Goal: Information Seeking & Learning: Compare options

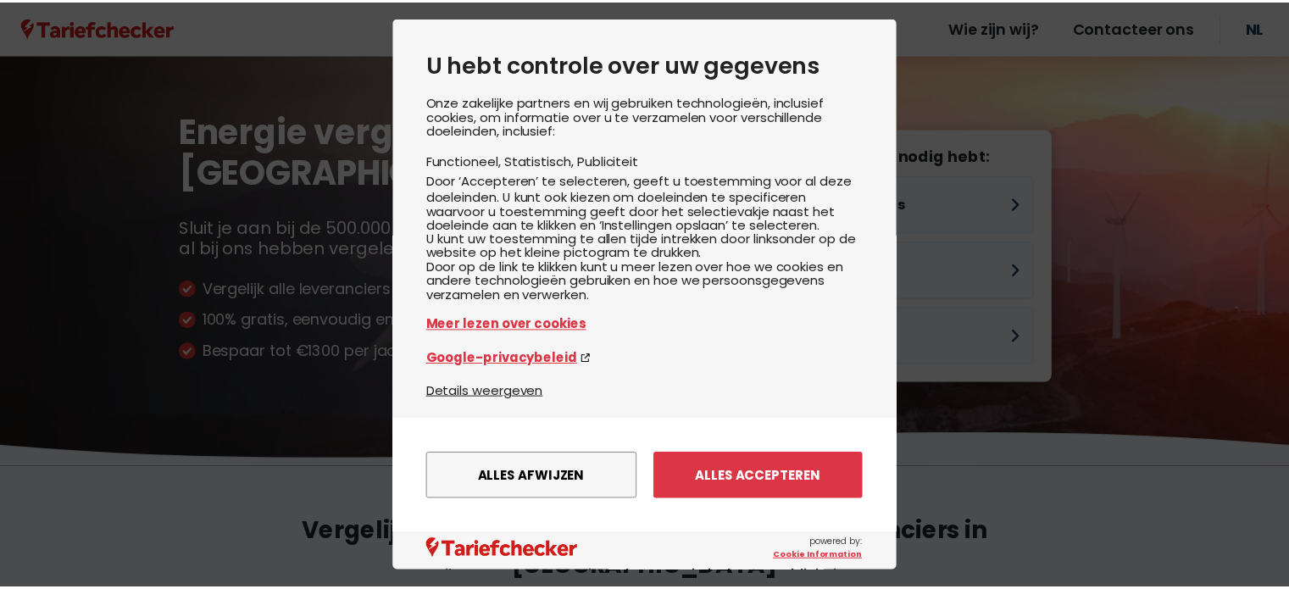
scroll to position [85, 0]
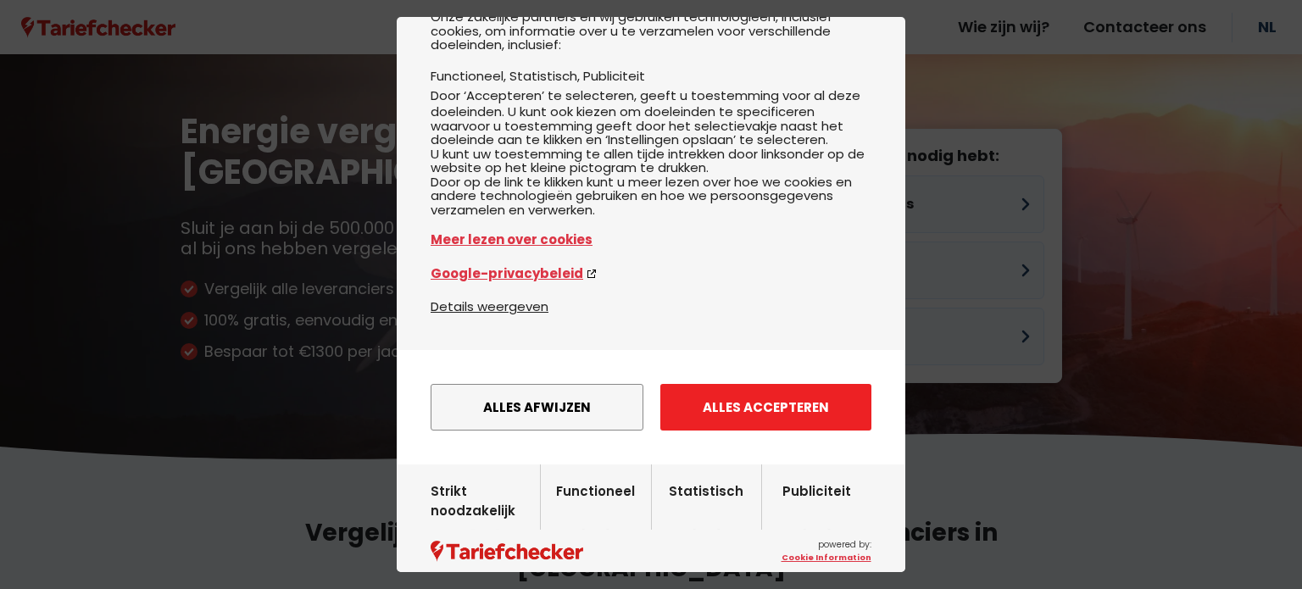
click at [739, 431] on button "Alles accepteren" at bounding box center [765, 407] width 211 height 47
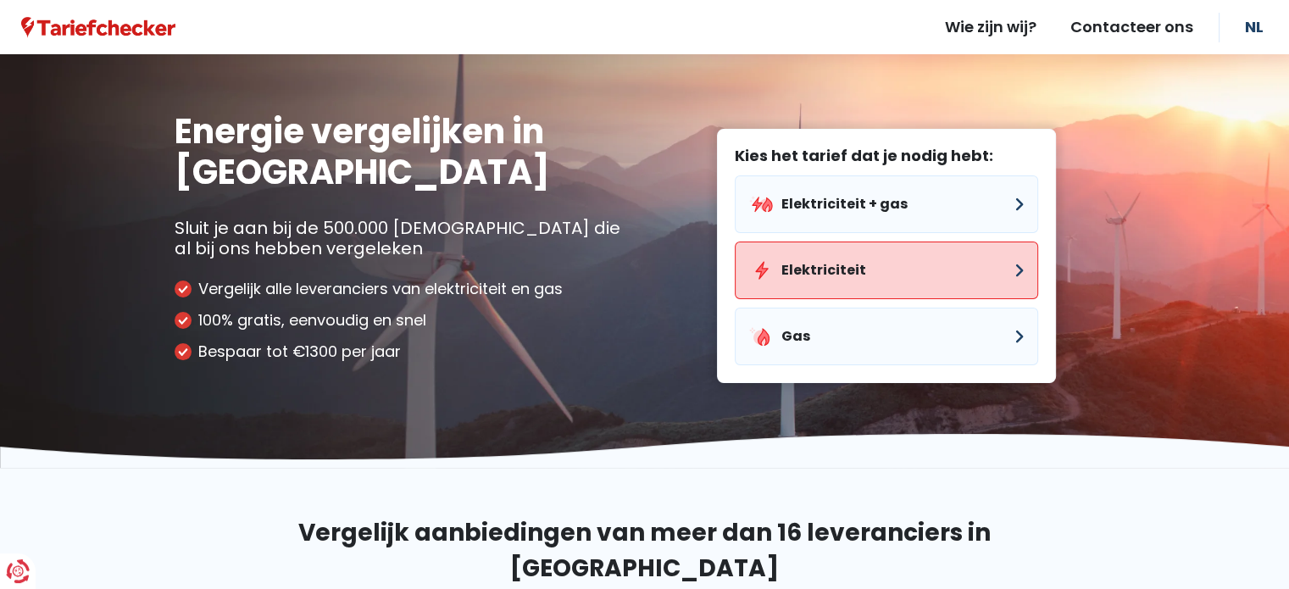
click at [857, 269] on button "Elektriciteit" at bounding box center [886, 271] width 303 height 58
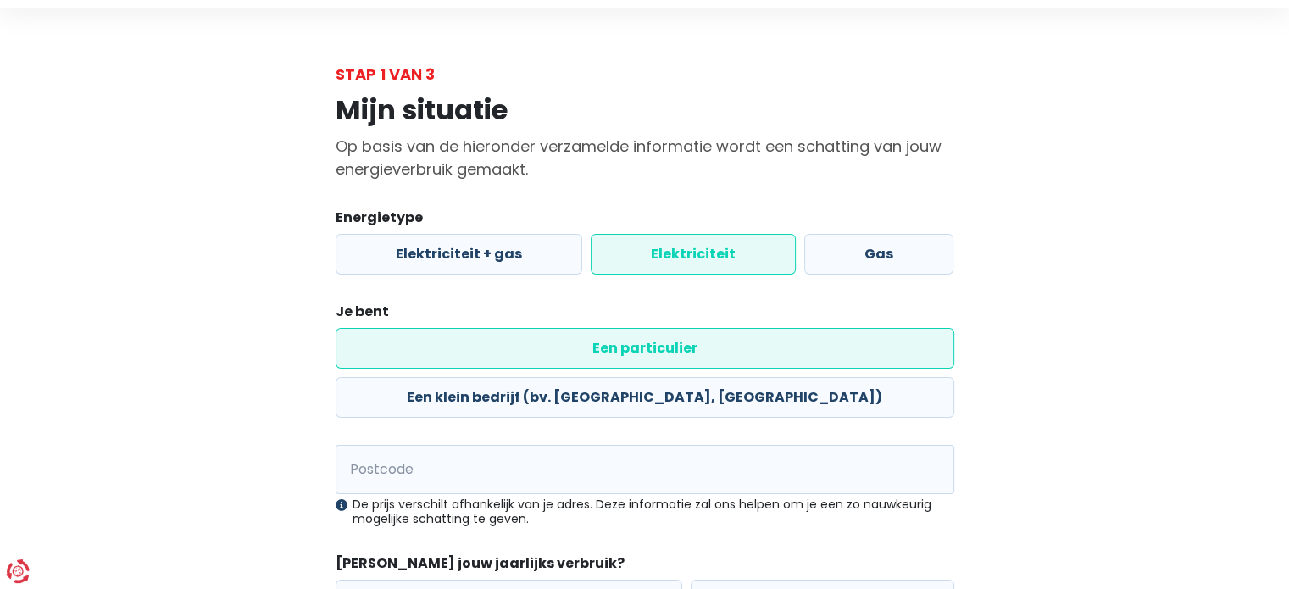
scroll to position [85, 0]
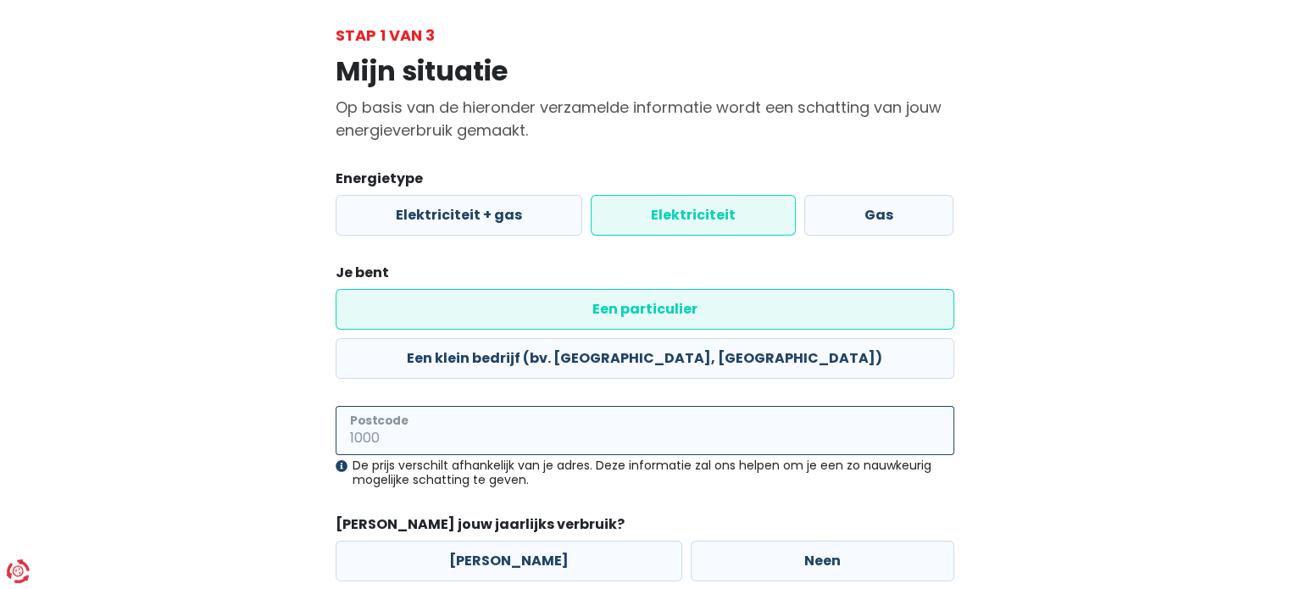
click at [416, 406] on input "Postcode" at bounding box center [645, 430] width 619 height 49
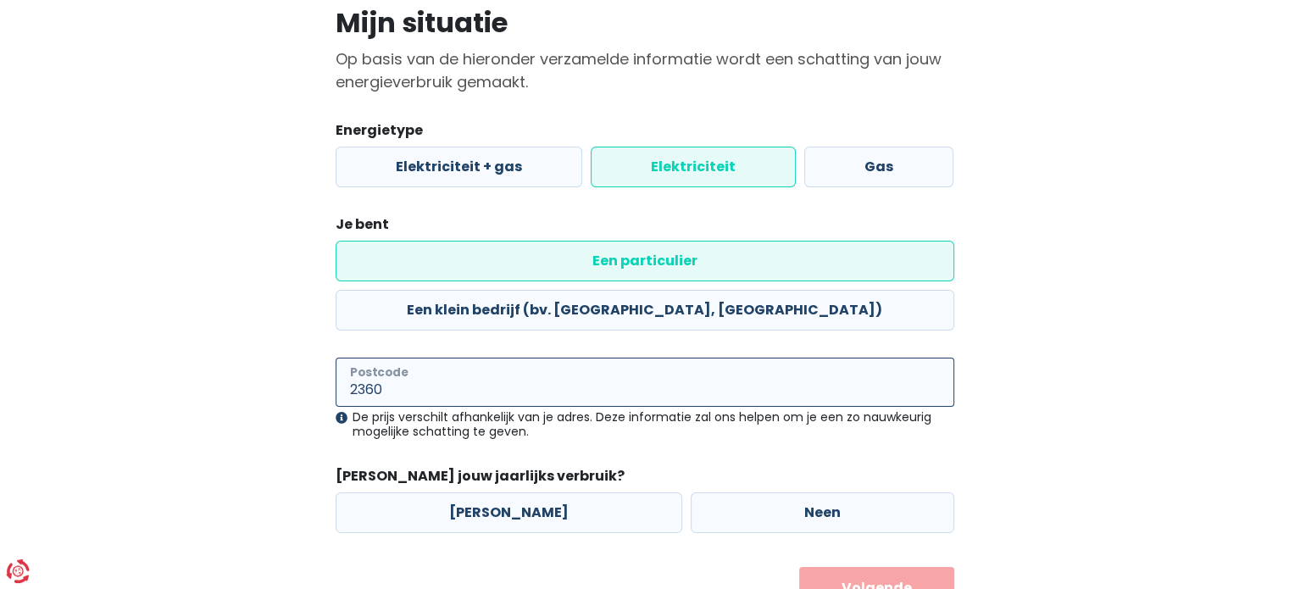
scroll to position [159, 0]
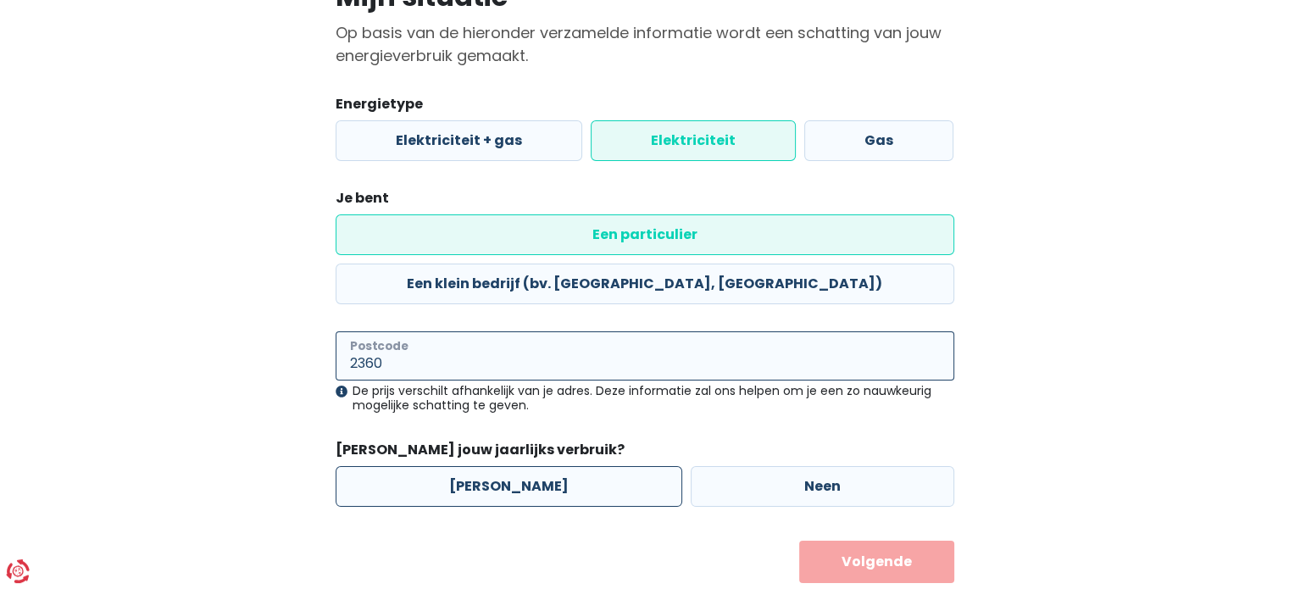
type input "2360"
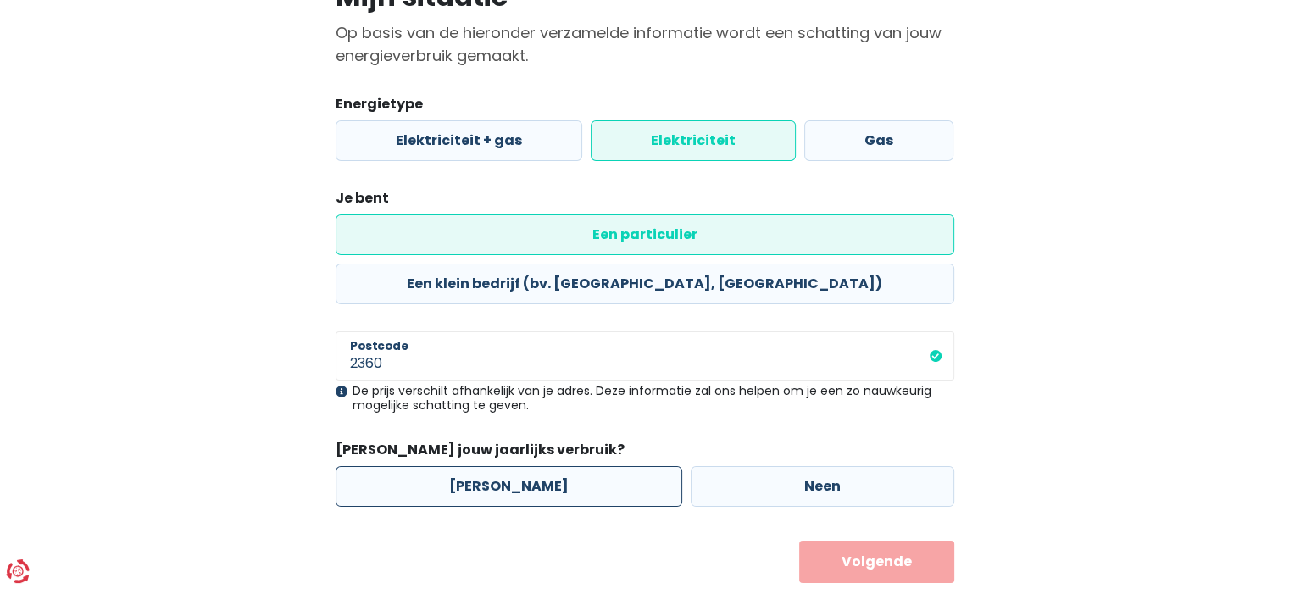
click at [570, 466] on label "[PERSON_NAME]" at bounding box center [509, 486] width 347 height 41
click at [570, 466] on input "[PERSON_NAME]" at bounding box center [509, 486] width 347 height 41
radio input "true"
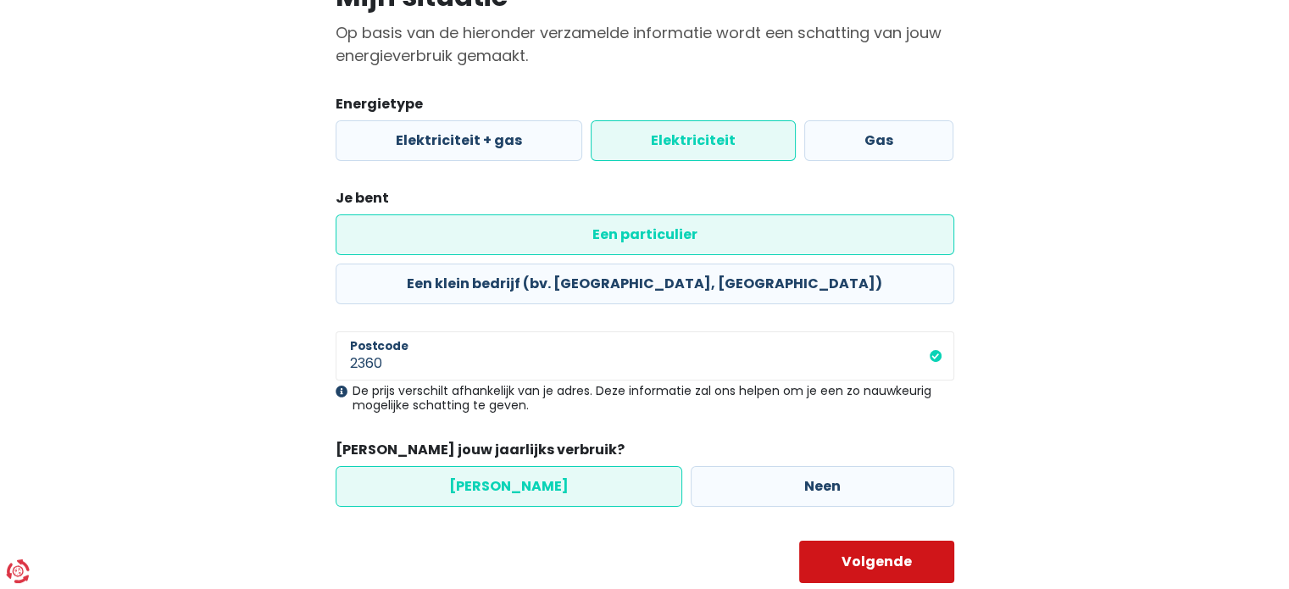
click at [894, 541] on button "Volgende" at bounding box center [876, 562] width 155 height 42
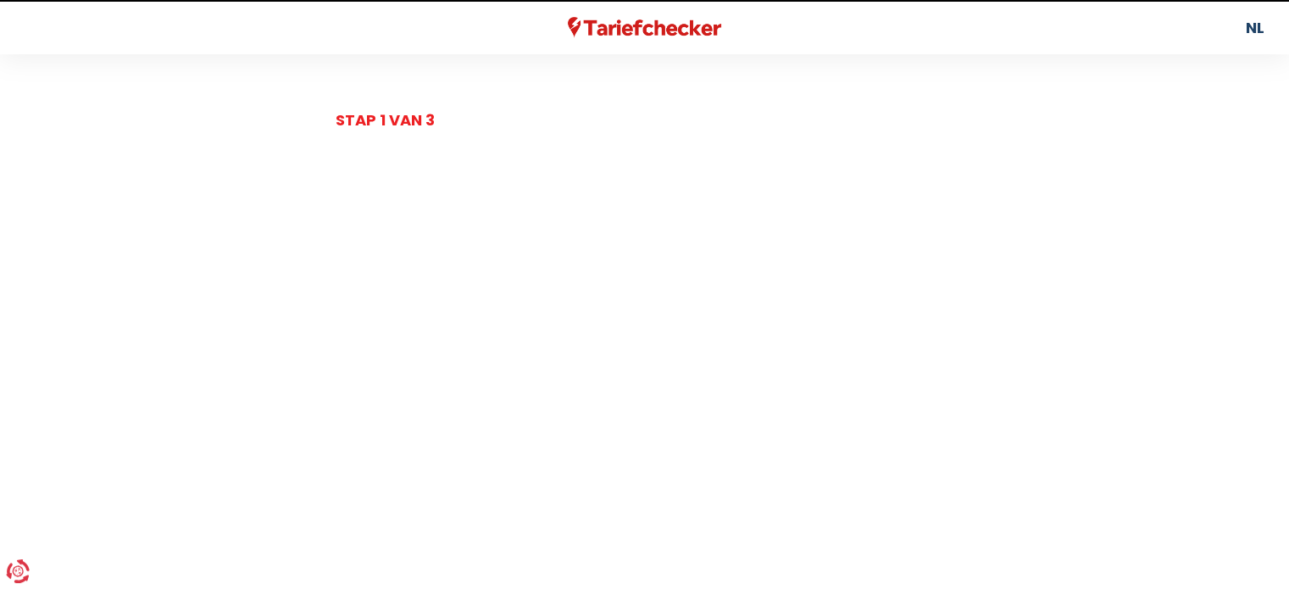
select select
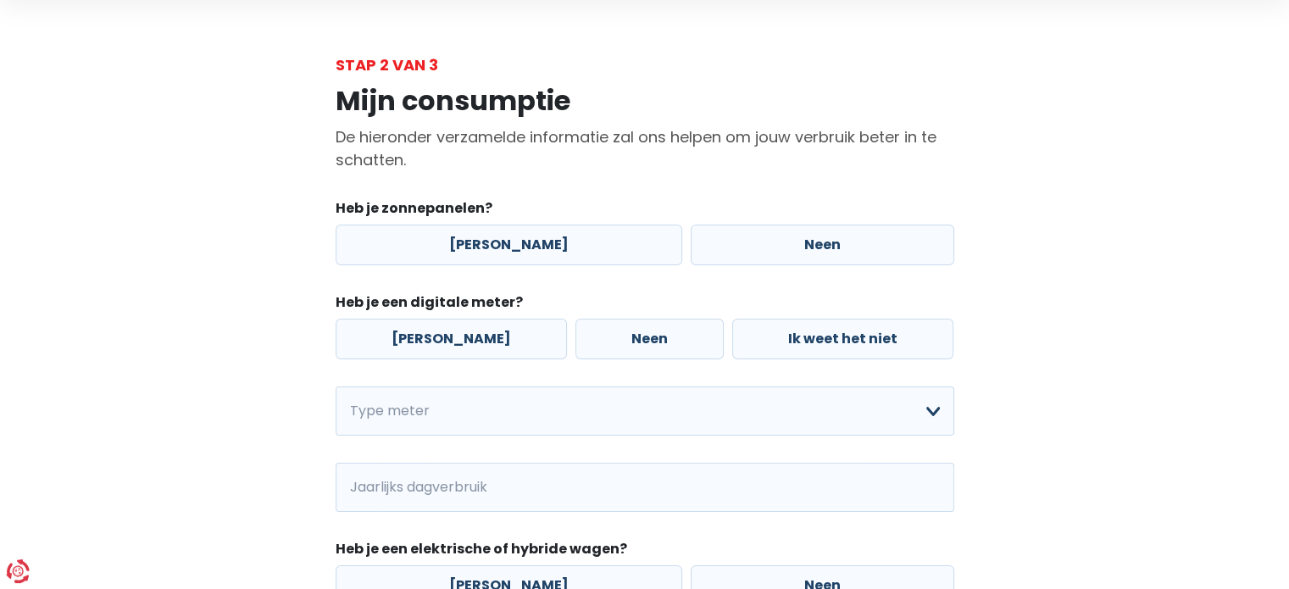
scroll to position [85, 0]
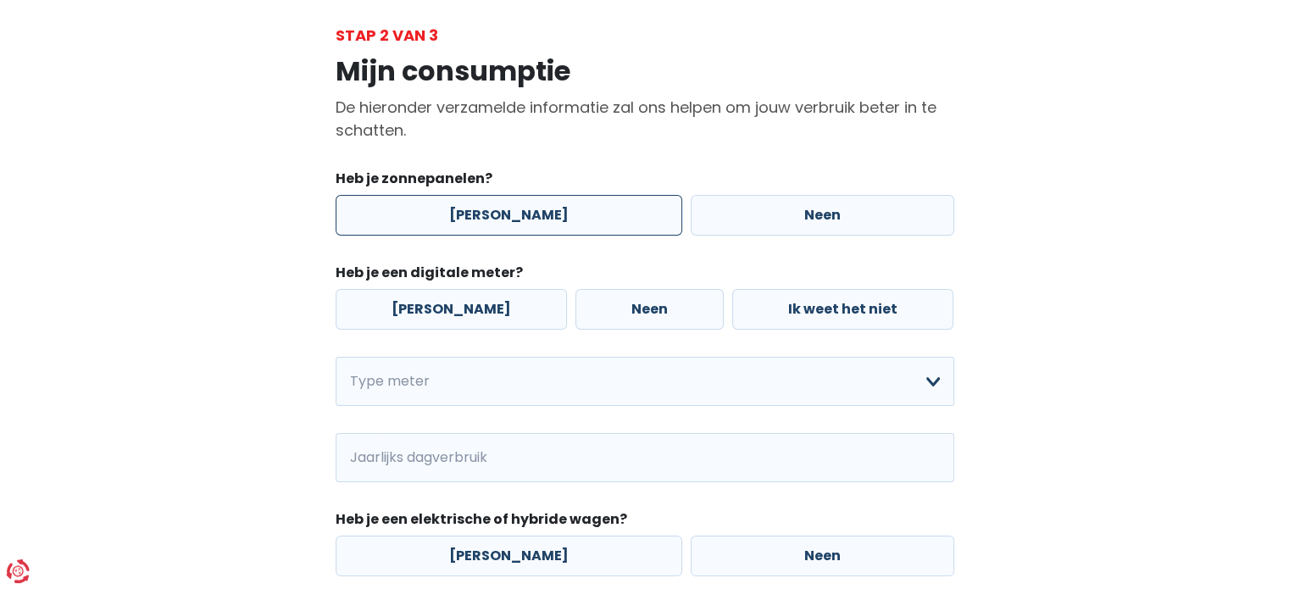
click at [508, 214] on label "[PERSON_NAME]" at bounding box center [509, 215] width 347 height 41
click at [508, 214] on input "[PERSON_NAME]" at bounding box center [509, 215] width 347 height 41
radio input "true"
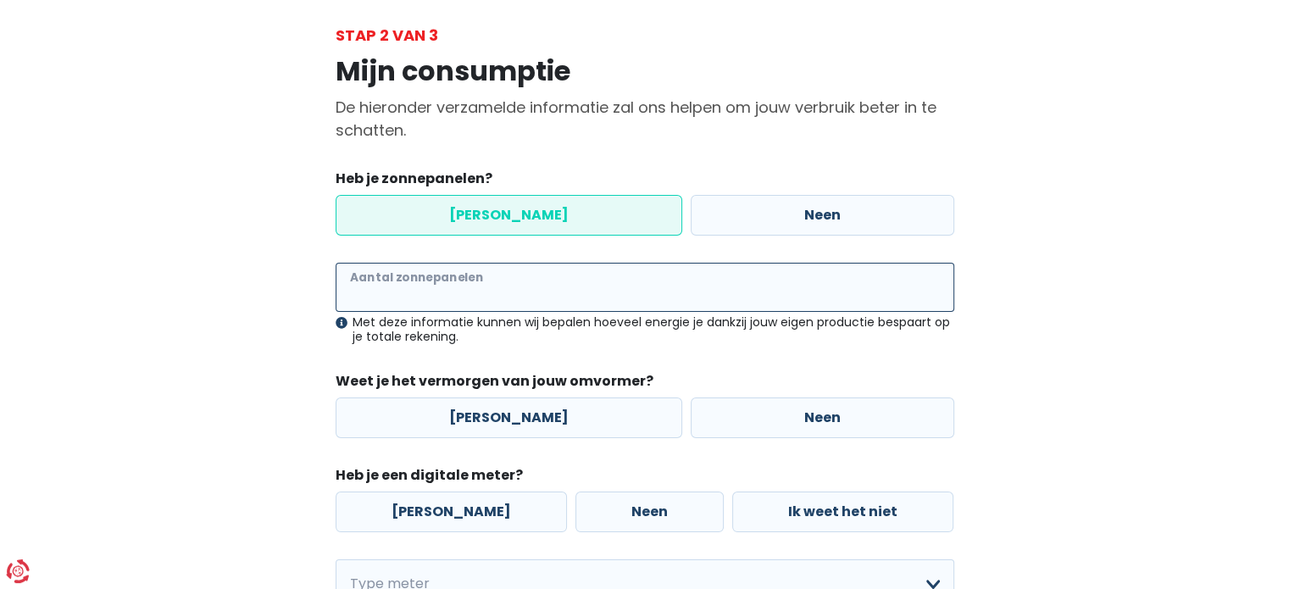
click at [485, 298] on input "Aantal zonnepanelen" at bounding box center [645, 287] width 619 height 49
type input "16"
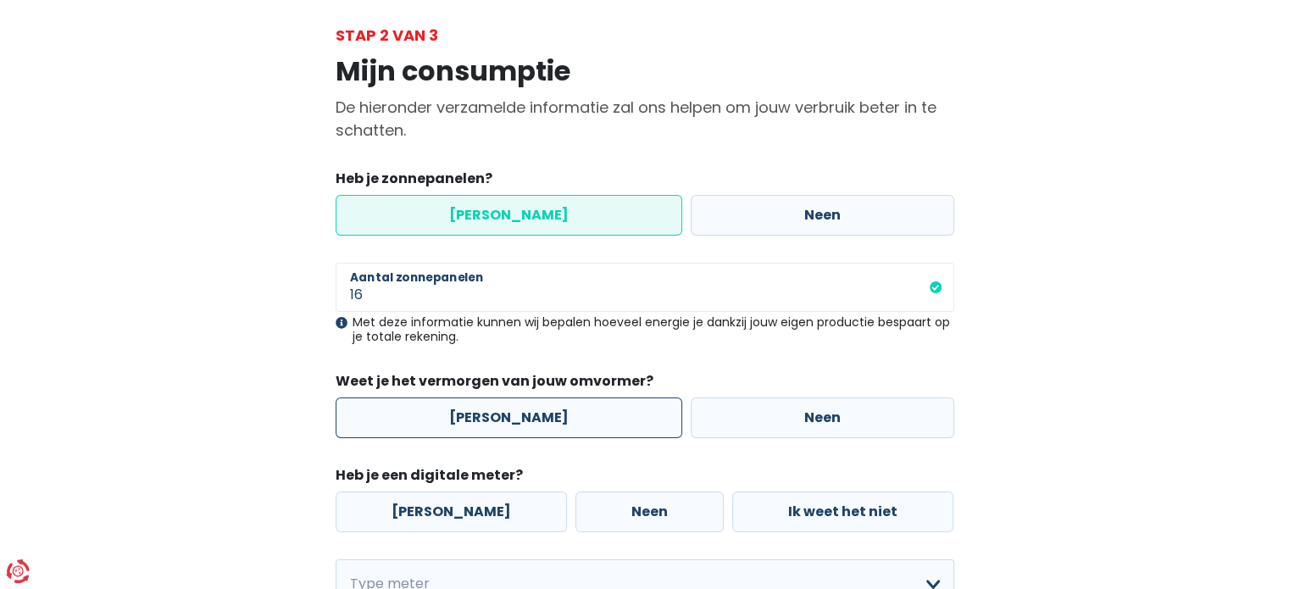
click at [478, 420] on label "[PERSON_NAME]" at bounding box center [509, 417] width 347 height 41
click at [478, 420] on input "[PERSON_NAME]" at bounding box center [509, 417] width 347 height 41
radio input "true"
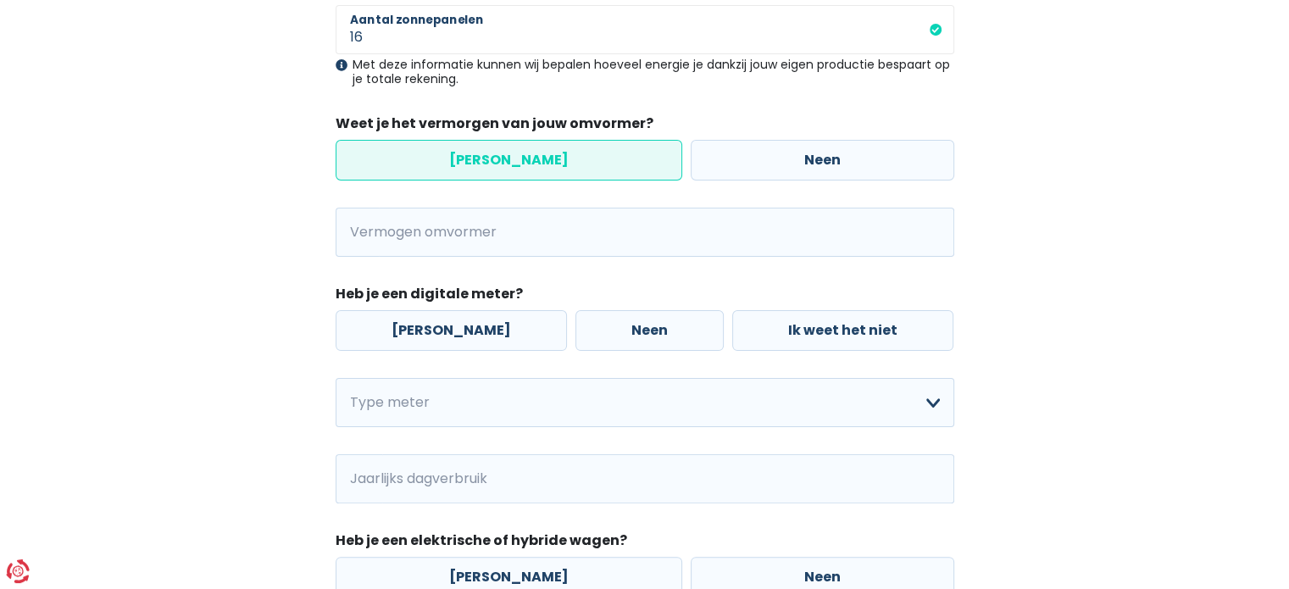
scroll to position [313, 0]
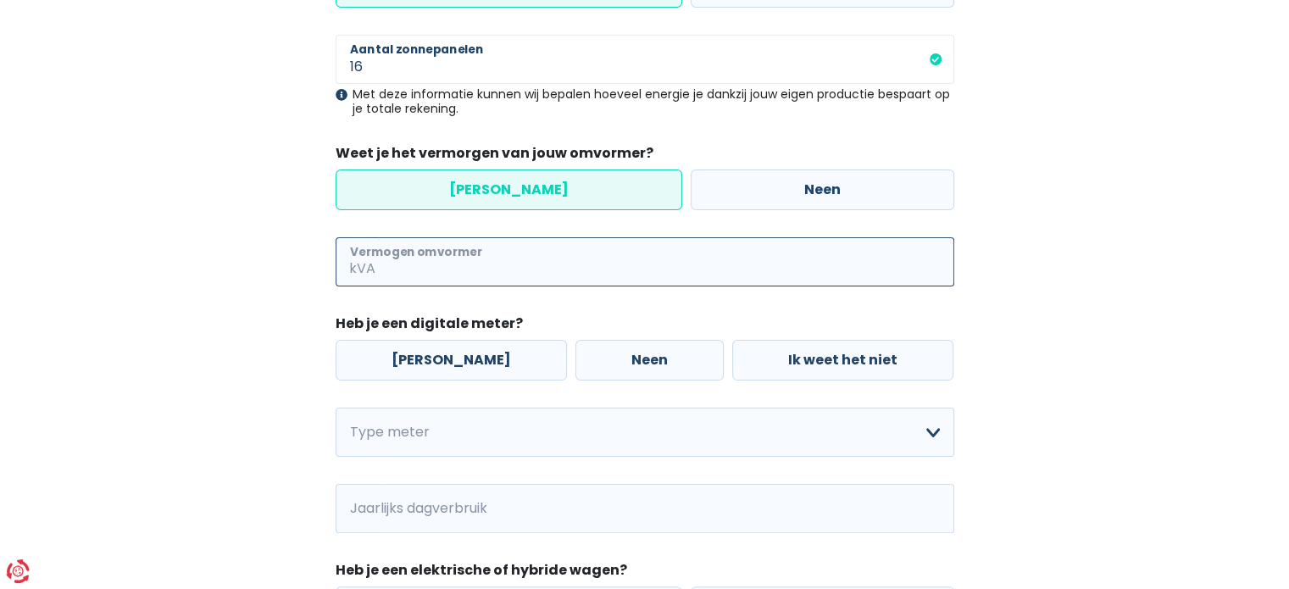
click at [527, 253] on input "Vermogen omvormer" at bounding box center [666, 261] width 575 height 49
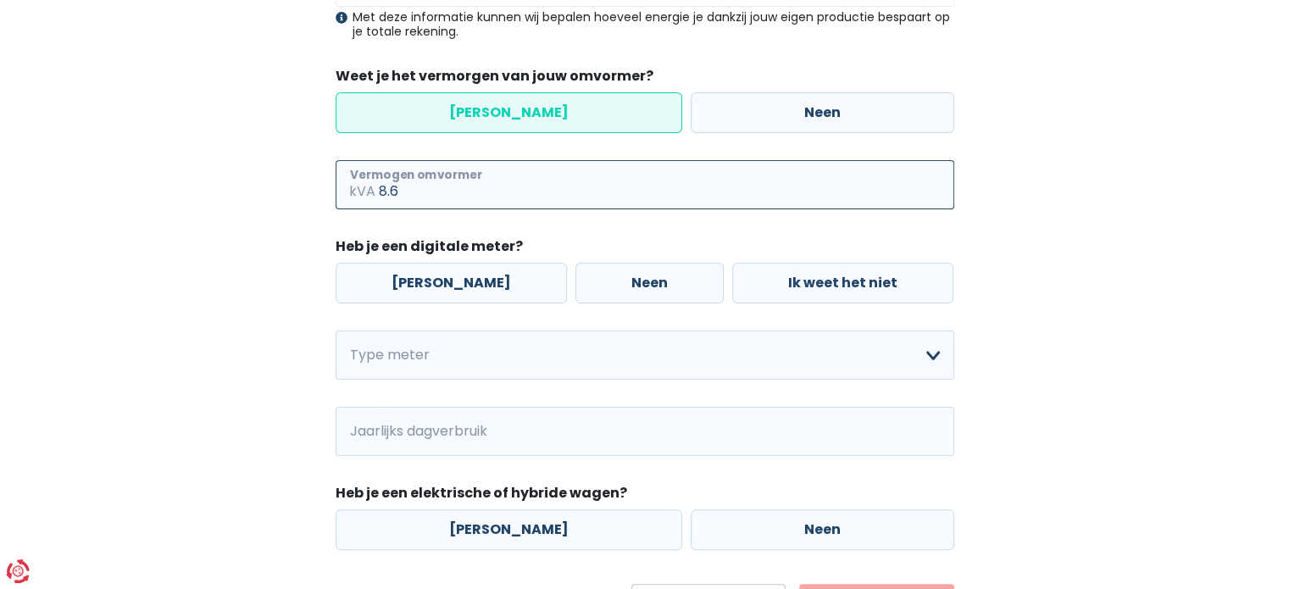
scroll to position [482, 0]
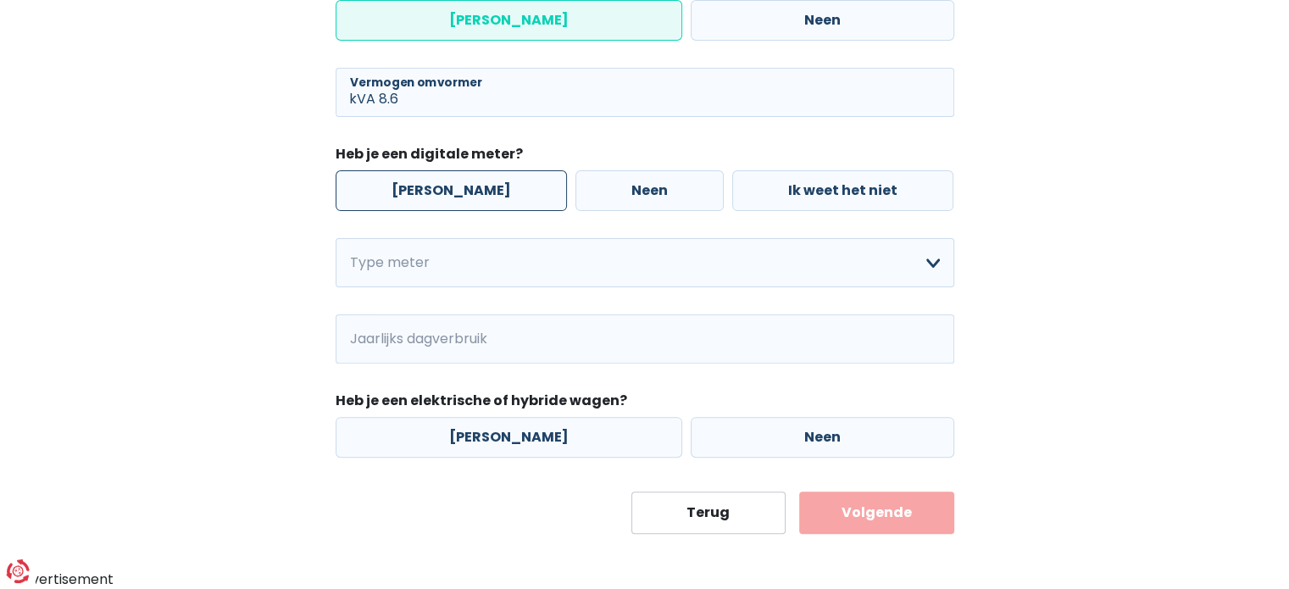
type input "8"
click at [403, 190] on label "[PERSON_NAME]" at bounding box center [451, 190] width 231 height 41
click at [403, 190] on input "[PERSON_NAME]" at bounding box center [451, 190] width 231 height 41
radio input "true"
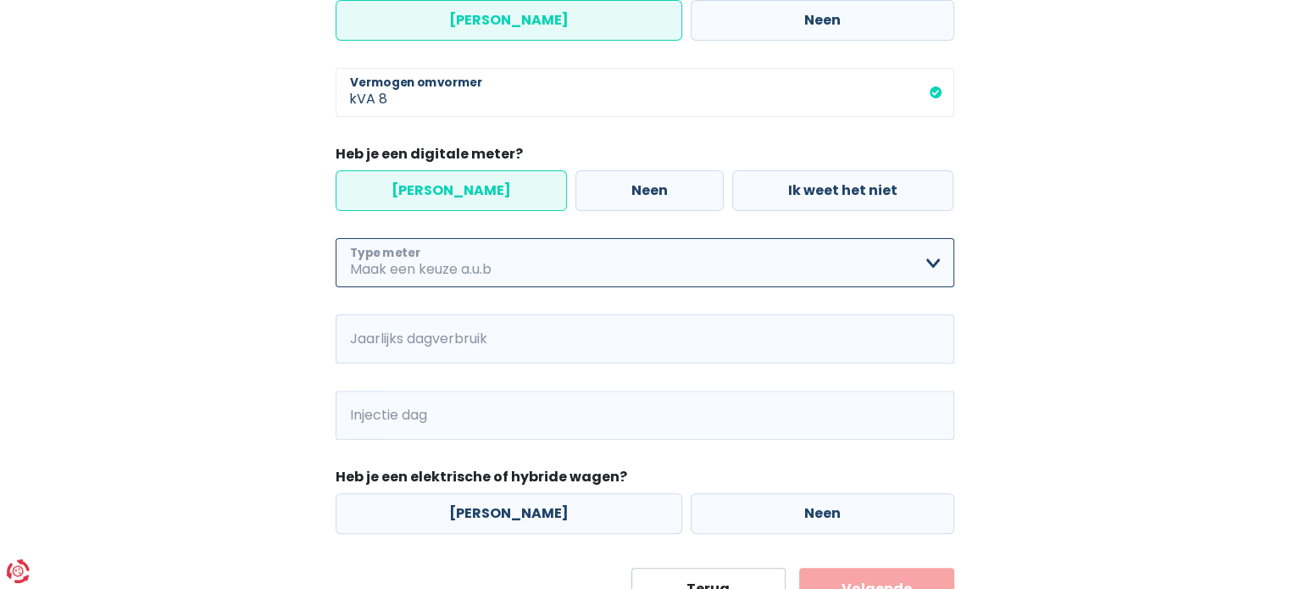
click at [532, 262] on select "Enkelvoudig Tweevoudig Enkelvoudig + uitsluitend nachttarief Tweevoudig + uitsl…" at bounding box center [645, 262] width 619 height 49
select select "day_single_rate"
click at [336, 238] on select "Enkelvoudig Tweevoudig Enkelvoudig + uitsluitend nachttarief Tweevoudig + uitsl…" at bounding box center [645, 262] width 619 height 49
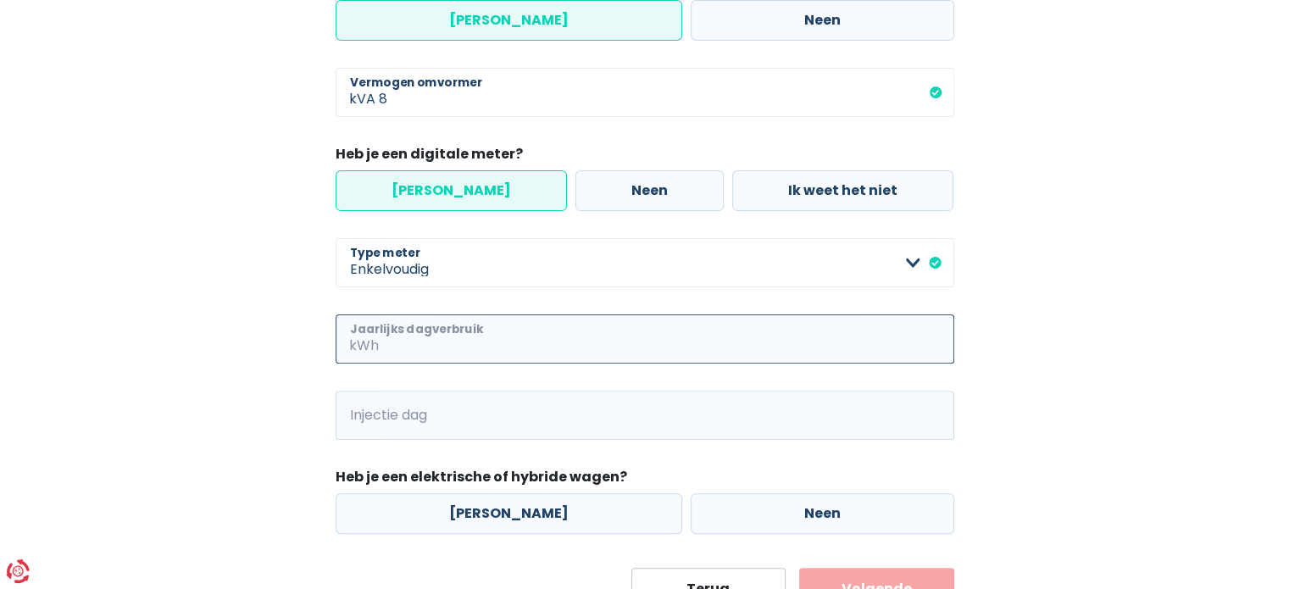
click at [523, 347] on input "Jaarlijks dagverbruik" at bounding box center [668, 338] width 572 height 49
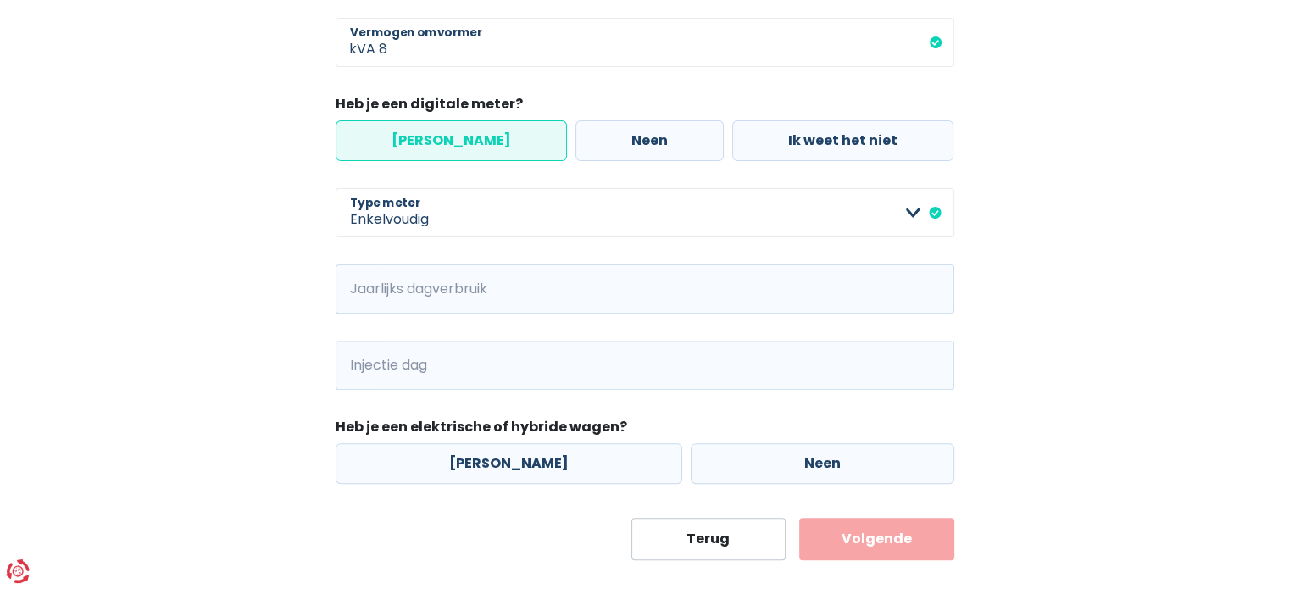
scroll to position [559, 0]
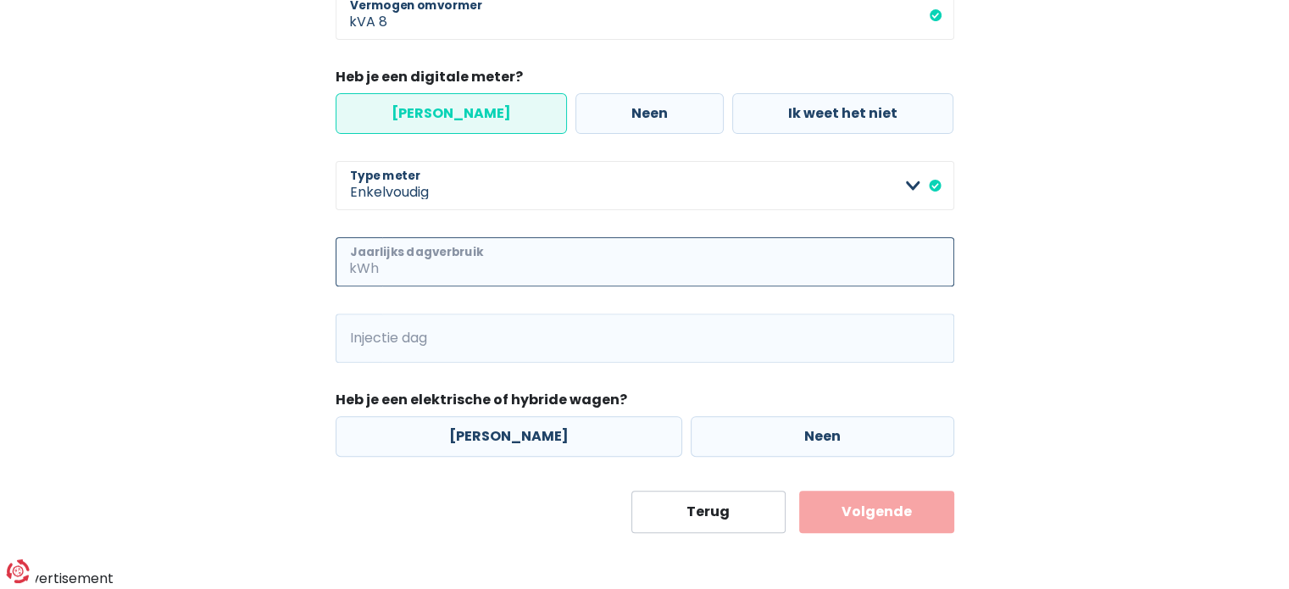
click at [515, 266] on input "Jaarlijks dagverbruik" at bounding box center [668, 261] width 572 height 49
click at [548, 270] on input "Jaarlijks dagverbruik" at bounding box center [668, 261] width 572 height 49
type input "21"
click at [419, 333] on input "Injectie dag" at bounding box center [668, 338] width 572 height 49
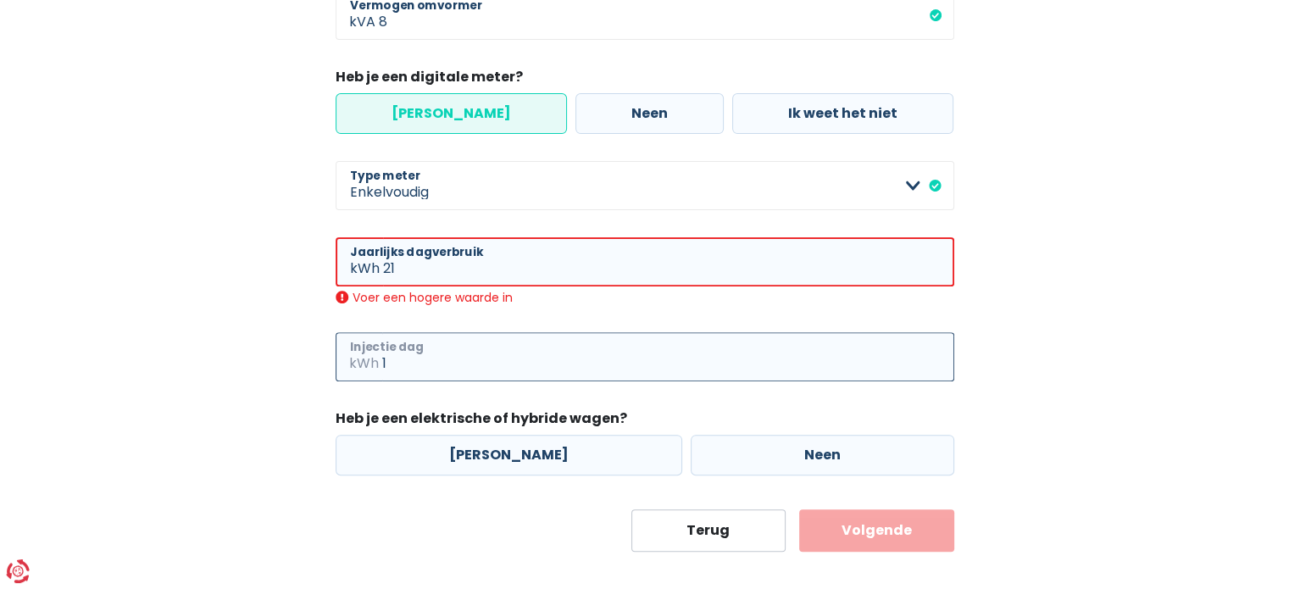
type input "1"
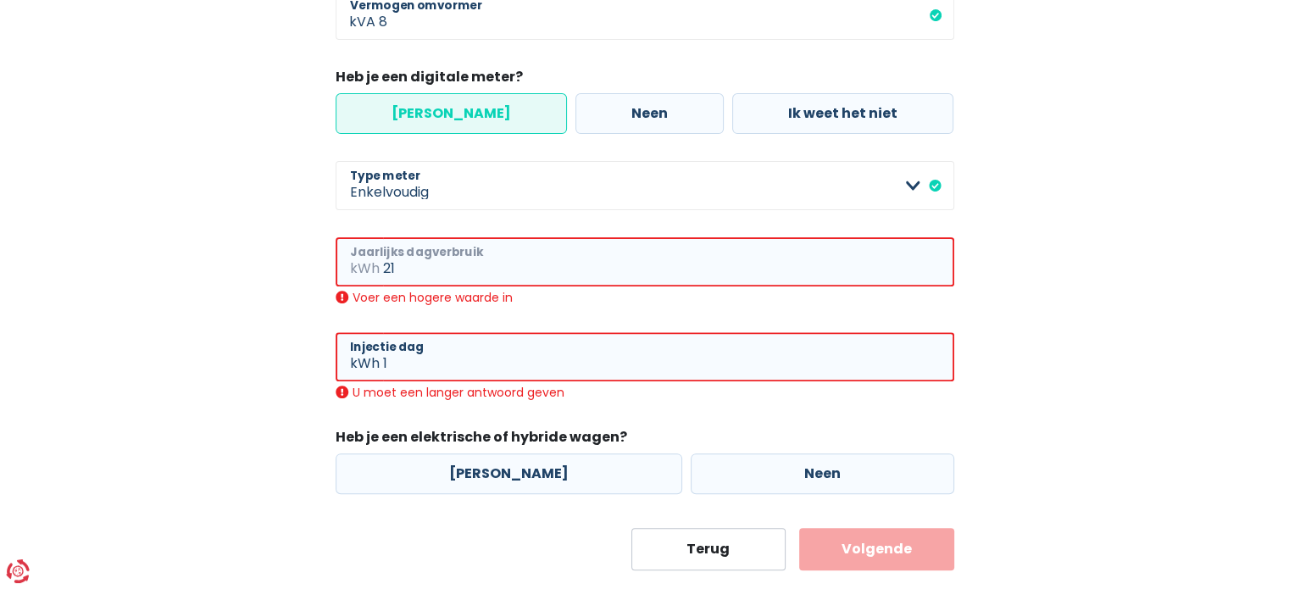
drag, startPoint x: 468, startPoint y: 270, endPoint x: 214, endPoint y: 270, distance: 253.4
click at [215, 270] on div "Mijn consumptie De hieronder verzamelde informatie zal ons helpen om jouw verbr…" at bounding box center [645, 71] width 966 height 998
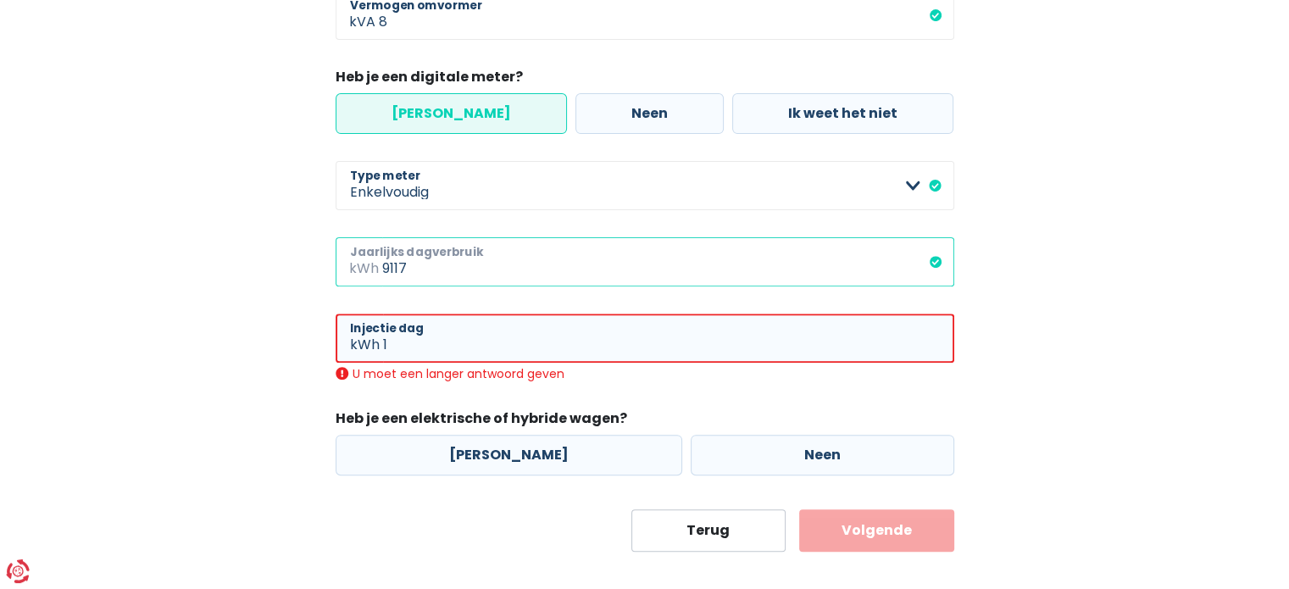
type input "9117"
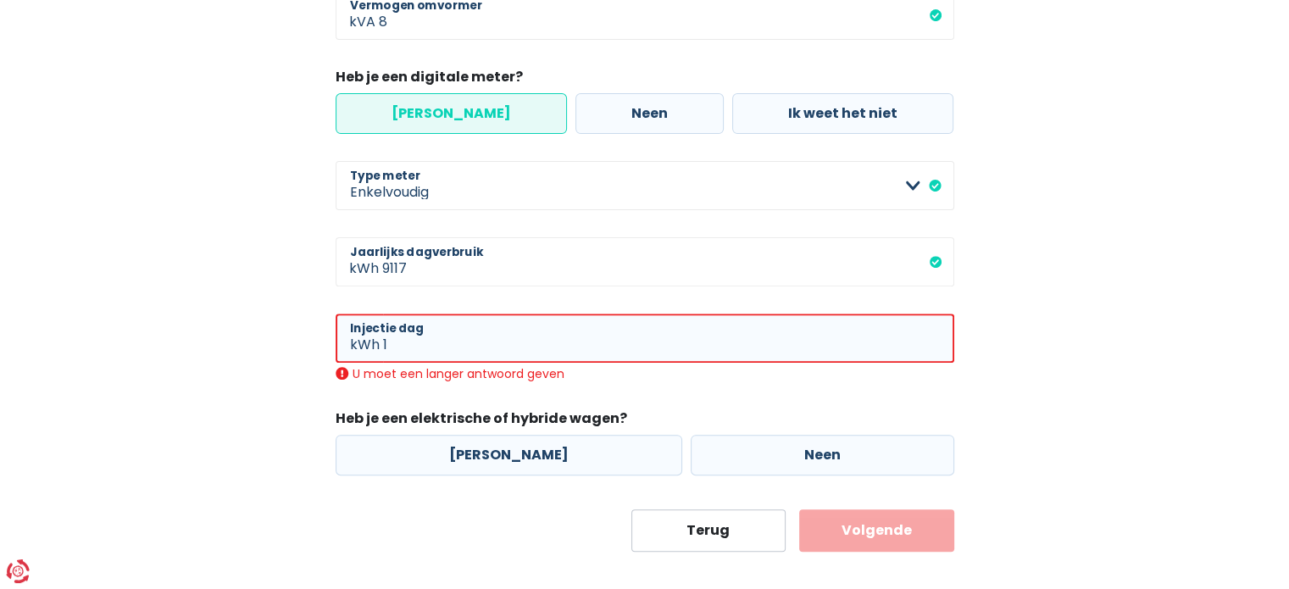
click at [162, 291] on div "Mijn consumptie De hieronder verzamelde informatie zal ons helpen om jouw verbr…" at bounding box center [645, 62] width 966 height 980
click at [411, 342] on input "1" at bounding box center [668, 338] width 571 height 49
click at [430, 342] on input "1" at bounding box center [668, 338] width 571 height 49
type input "0"
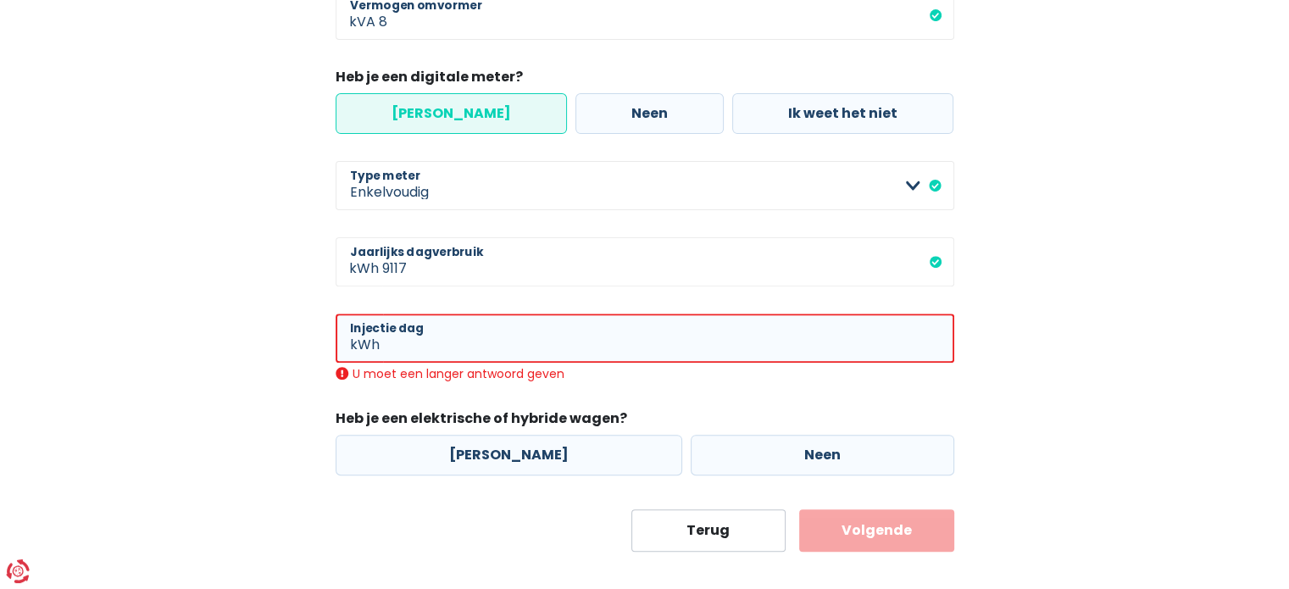
click at [235, 362] on div "Mijn consumptie De hieronder verzamelde informatie zal ons helpen om jouw verbr…" at bounding box center [645, 62] width 966 height 980
click at [508, 346] on input "Injectie dag" at bounding box center [668, 338] width 571 height 49
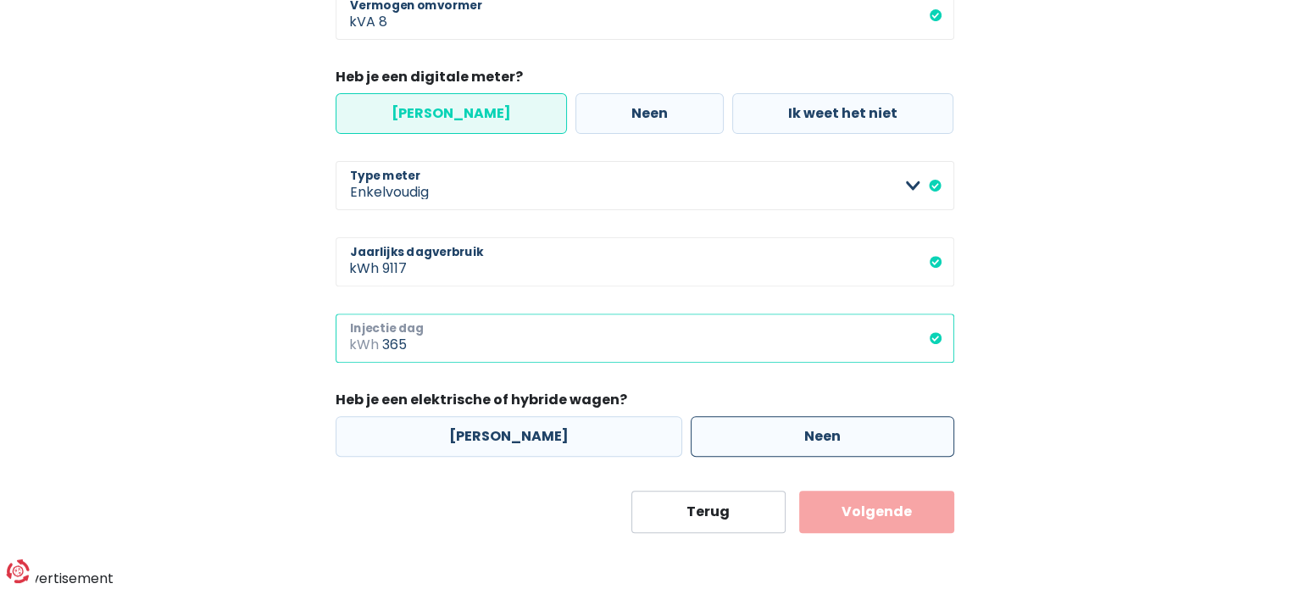
type input "365"
click at [722, 425] on label "Neen" at bounding box center [823, 436] width 264 height 41
click at [722, 425] on input "Neen" at bounding box center [823, 436] width 264 height 41
radio input "true"
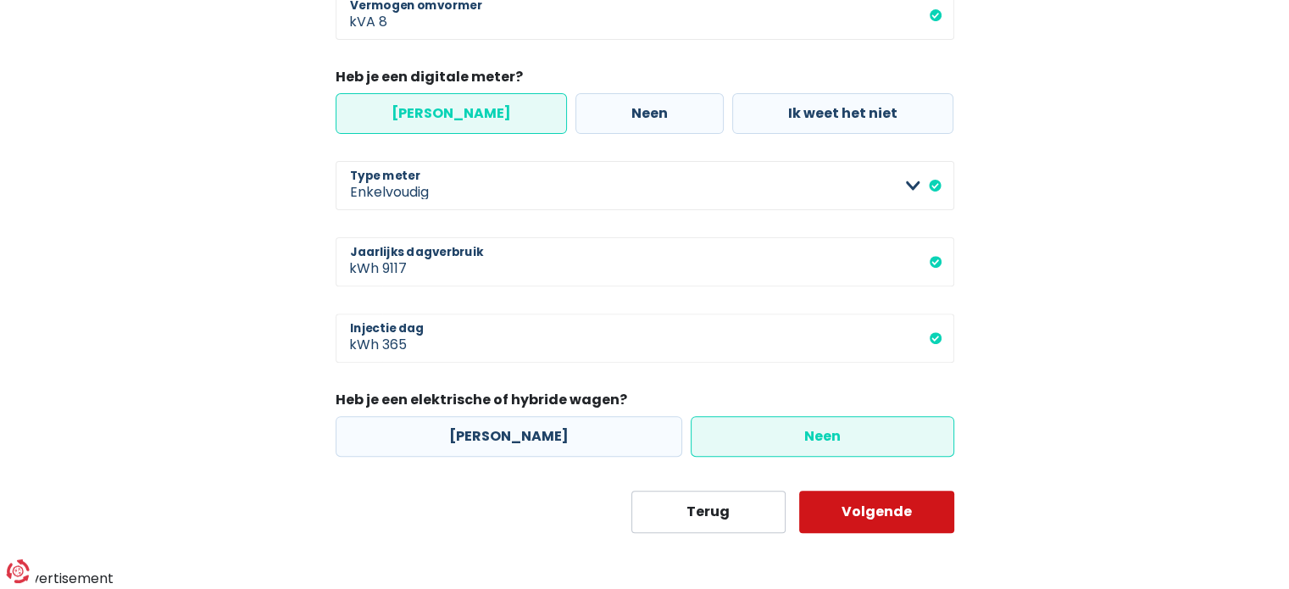
click at [858, 492] on button "Volgende" at bounding box center [876, 512] width 155 height 42
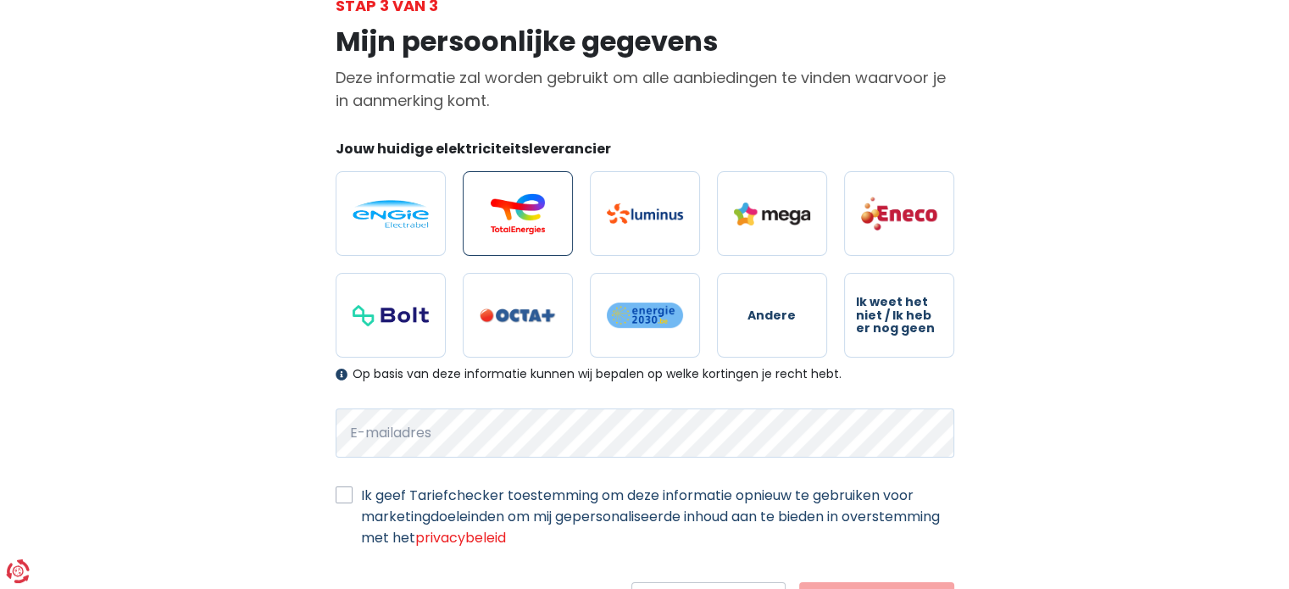
scroll to position [85, 0]
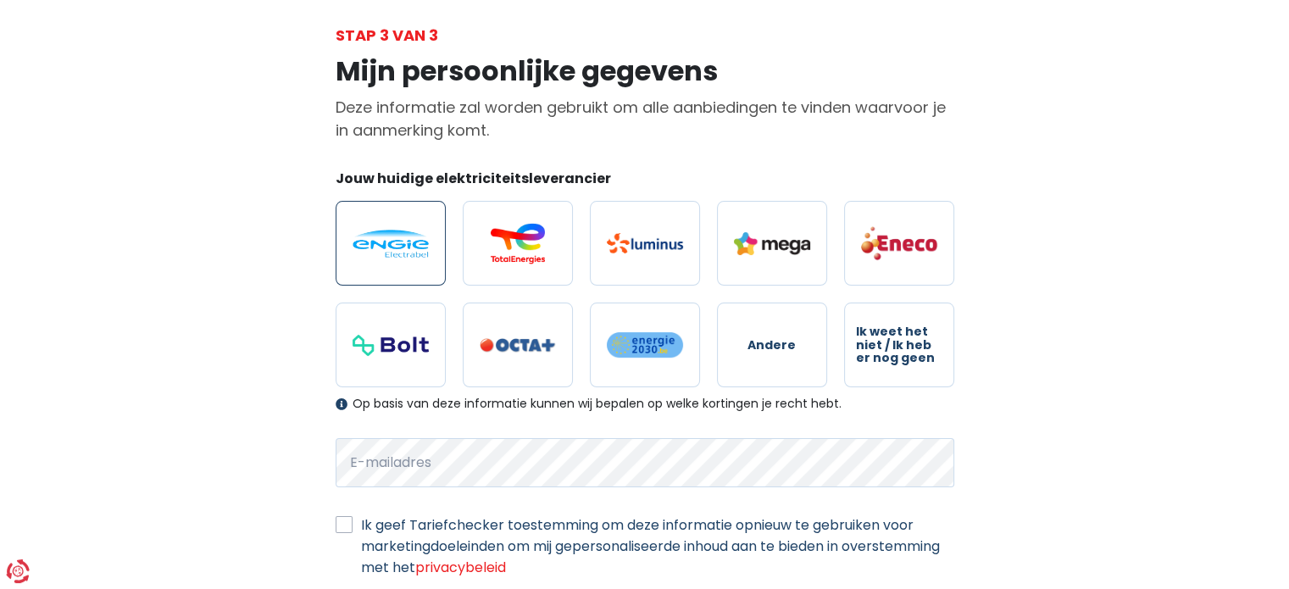
click at [375, 231] on img at bounding box center [391, 244] width 76 height 28
click at [375, 231] on input "radio" at bounding box center [391, 243] width 110 height 85
radio input "true"
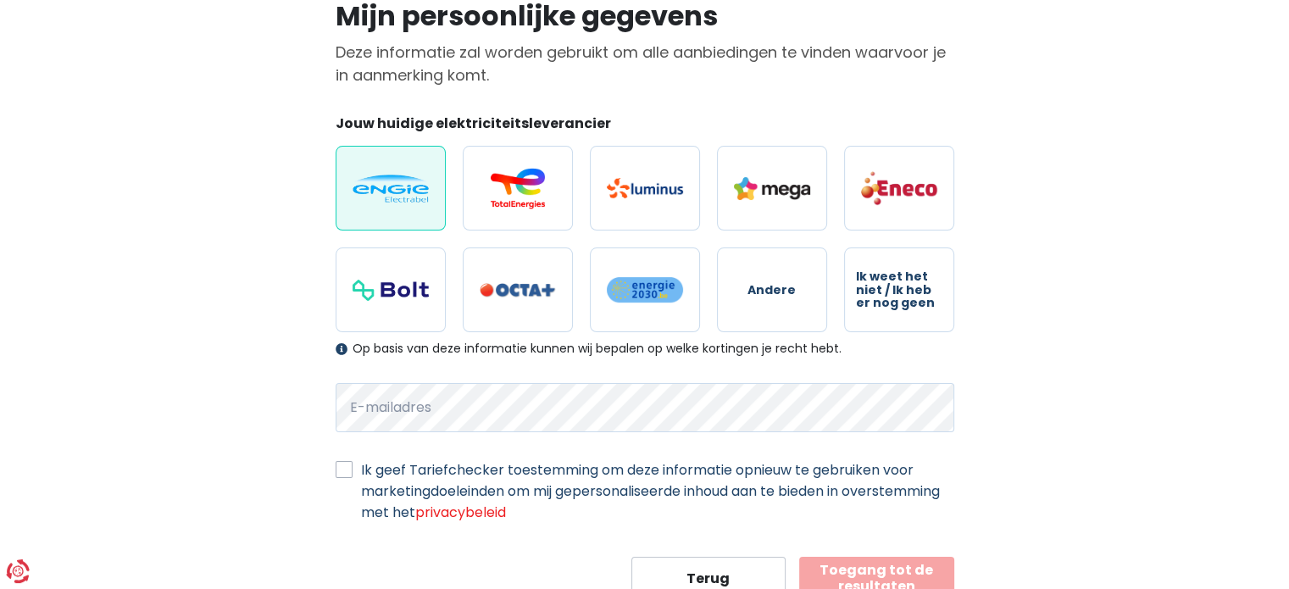
scroll to position [170, 0]
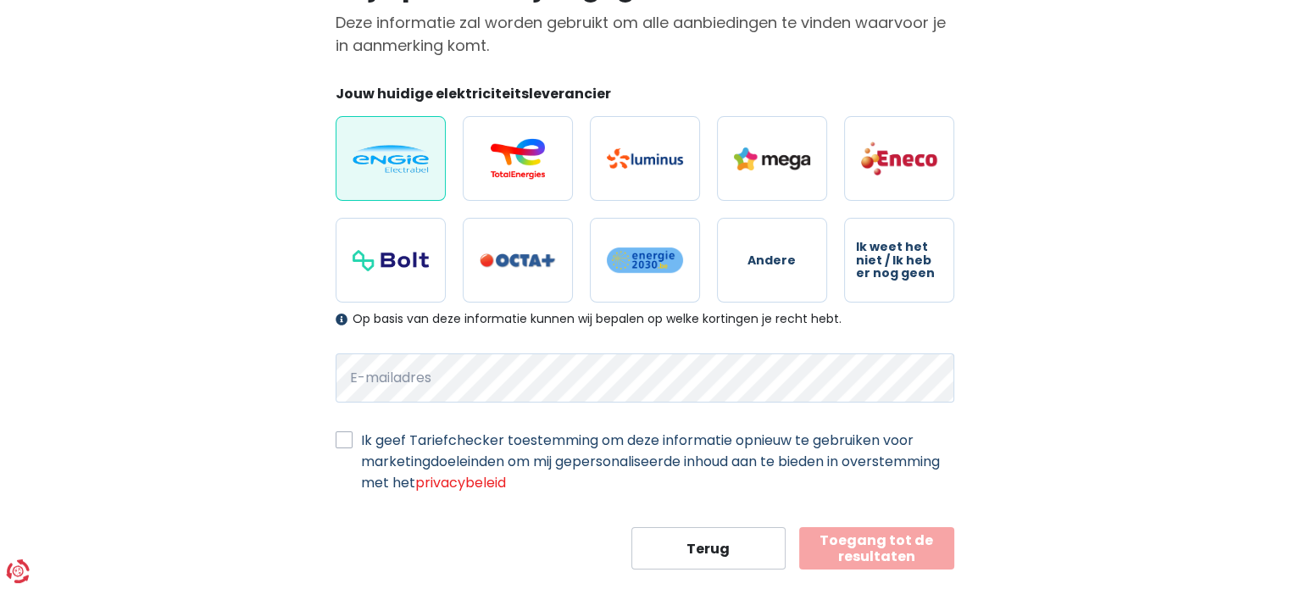
click at [857, 540] on button "Toegang tot de resultaten" at bounding box center [876, 548] width 155 height 42
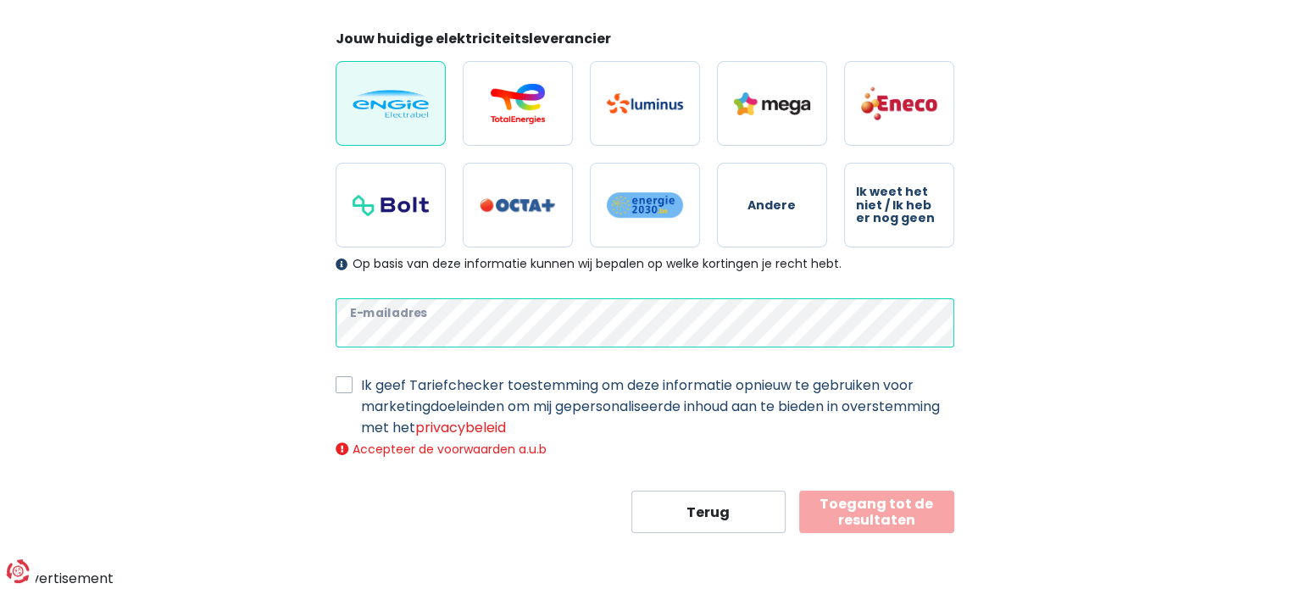
scroll to position [221, 0]
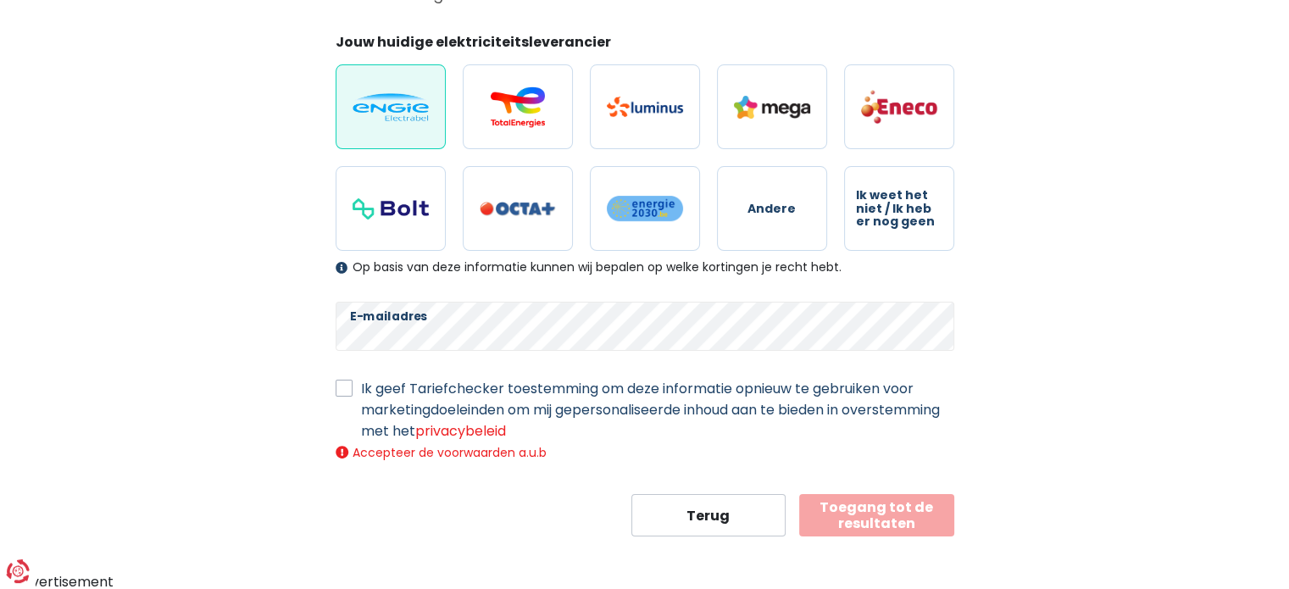
click at [859, 517] on button "Toegang tot de resultaten" at bounding box center [876, 515] width 155 height 42
click at [353, 386] on div "Ik geef Tariefchecker toestemming om deze informatie opnieuw te gebruiken voor …" at bounding box center [645, 410] width 619 height 64
click at [361, 388] on label "Ik geef Tariefchecker toestemming om deze informatie opnieuw te gebruiken voor …" at bounding box center [657, 410] width 593 height 64
click at [348, 388] on input "Ik geef Tariefchecker toestemming om deze informatie opnieuw te gebruiken voor …" at bounding box center [344, 386] width 17 height 17
checkbox input "true"
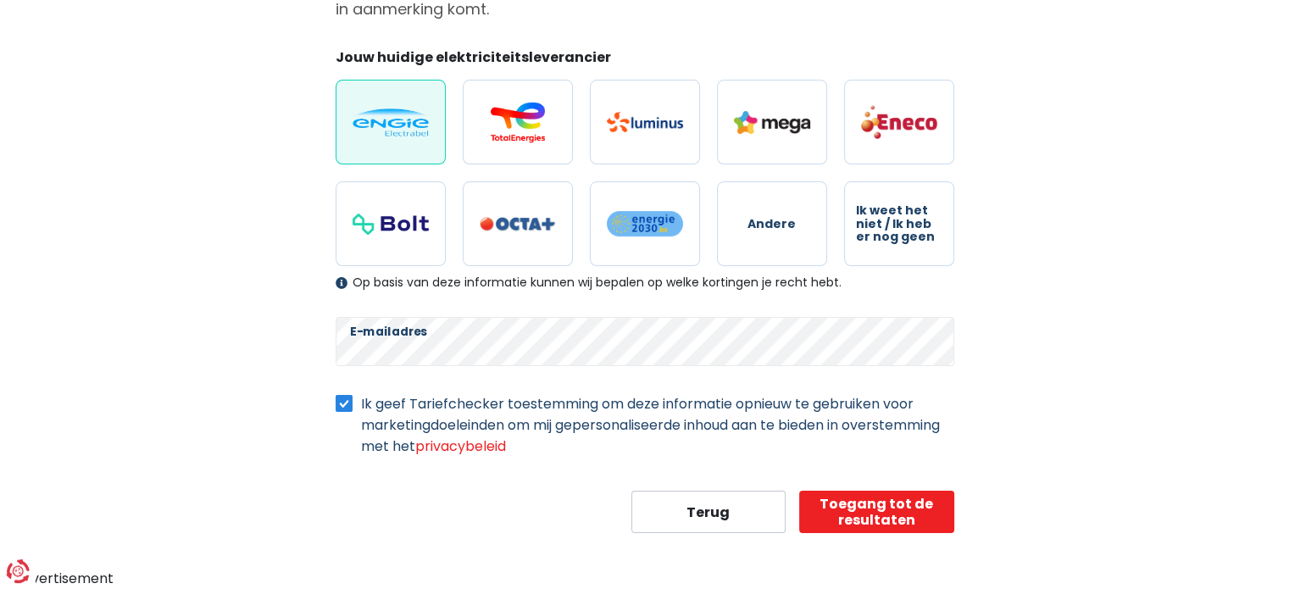
scroll to position [203, 0]
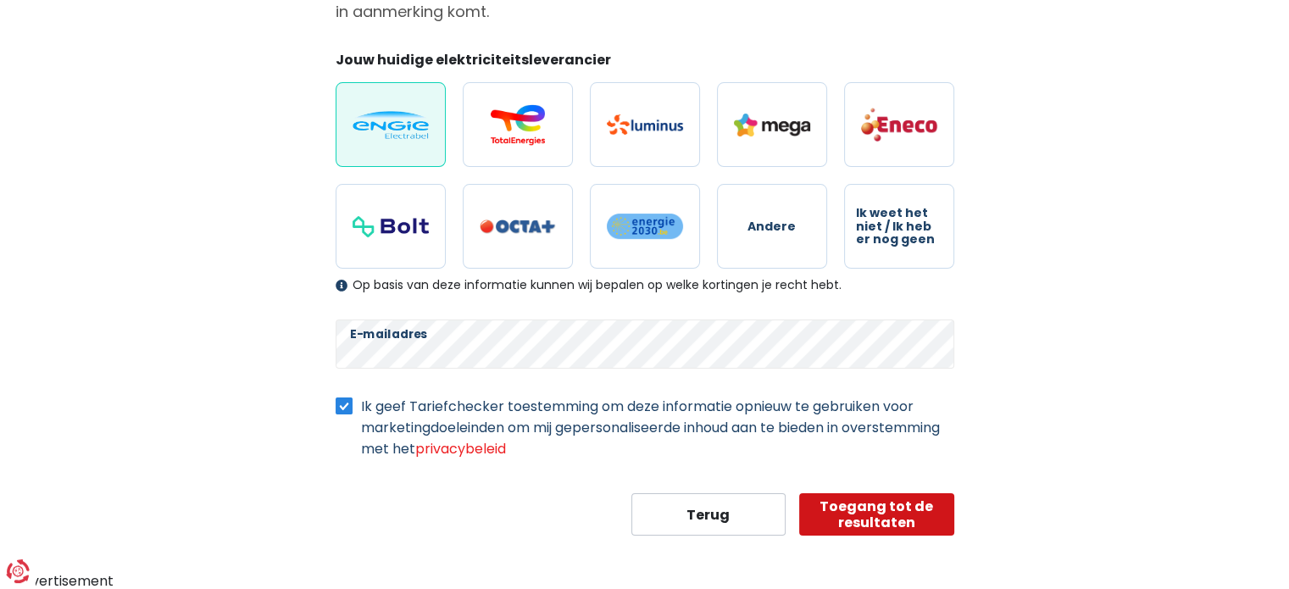
click at [898, 511] on button "Toegang tot de resultaten" at bounding box center [876, 514] width 155 height 42
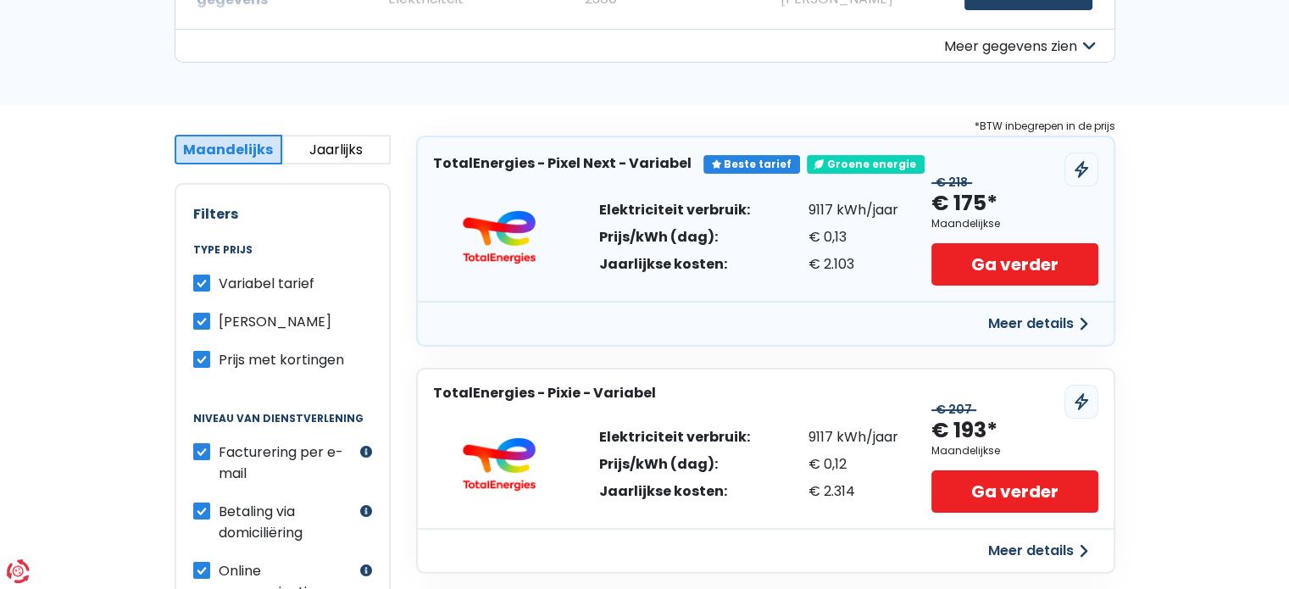
scroll to position [254, 0]
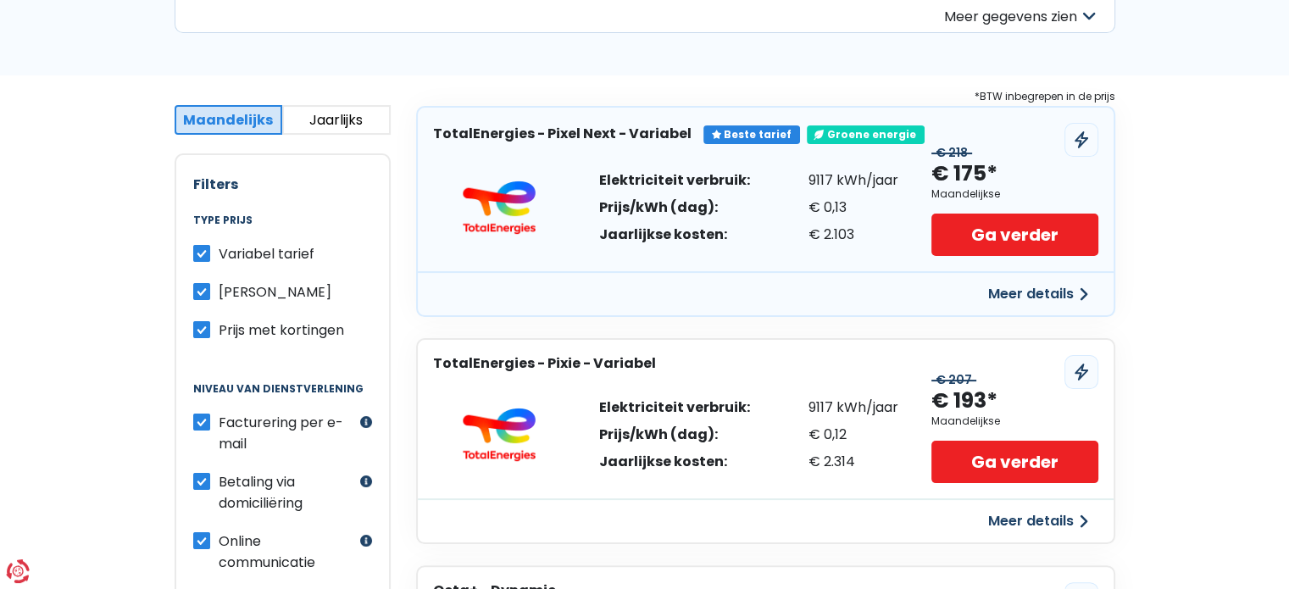
click at [219, 255] on label "Variabel tarief" at bounding box center [267, 253] width 96 height 21
click at [203, 255] on input "Variabel tarief" at bounding box center [201, 251] width 17 height 17
checkbox input "false"
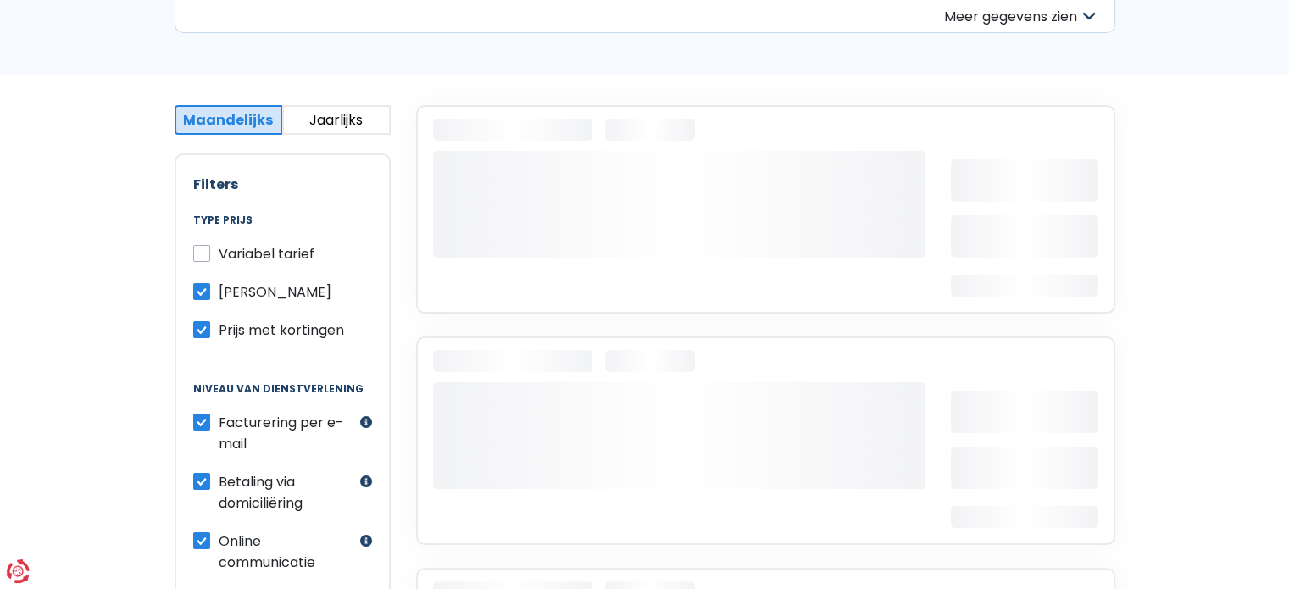
click at [219, 327] on label "Prijs met kortingen" at bounding box center [281, 330] width 125 height 21
click at [201, 327] on input "Prijs met kortingen" at bounding box center [201, 328] width 17 height 17
click at [219, 326] on label "Prijs met kortingen" at bounding box center [281, 330] width 125 height 21
click at [200, 326] on input "Prijs met kortingen" at bounding box center [201, 328] width 17 height 17
checkbox input "true"
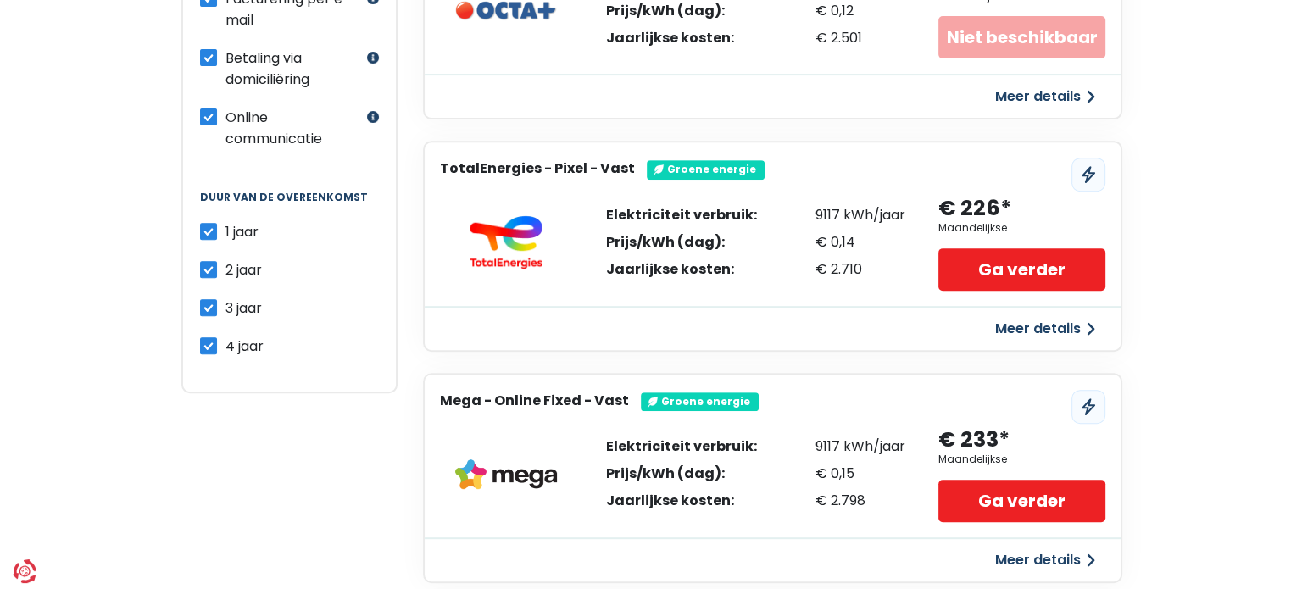
scroll to position [593, 0]
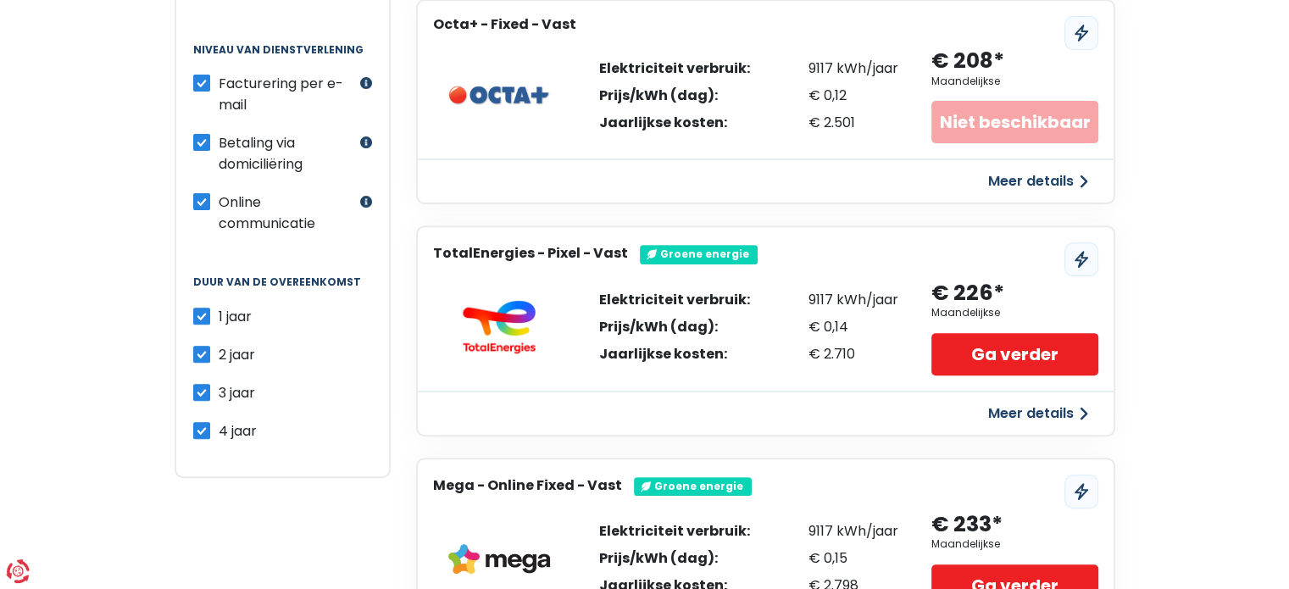
click at [1024, 179] on button "Meer details" at bounding box center [1038, 181] width 120 height 31
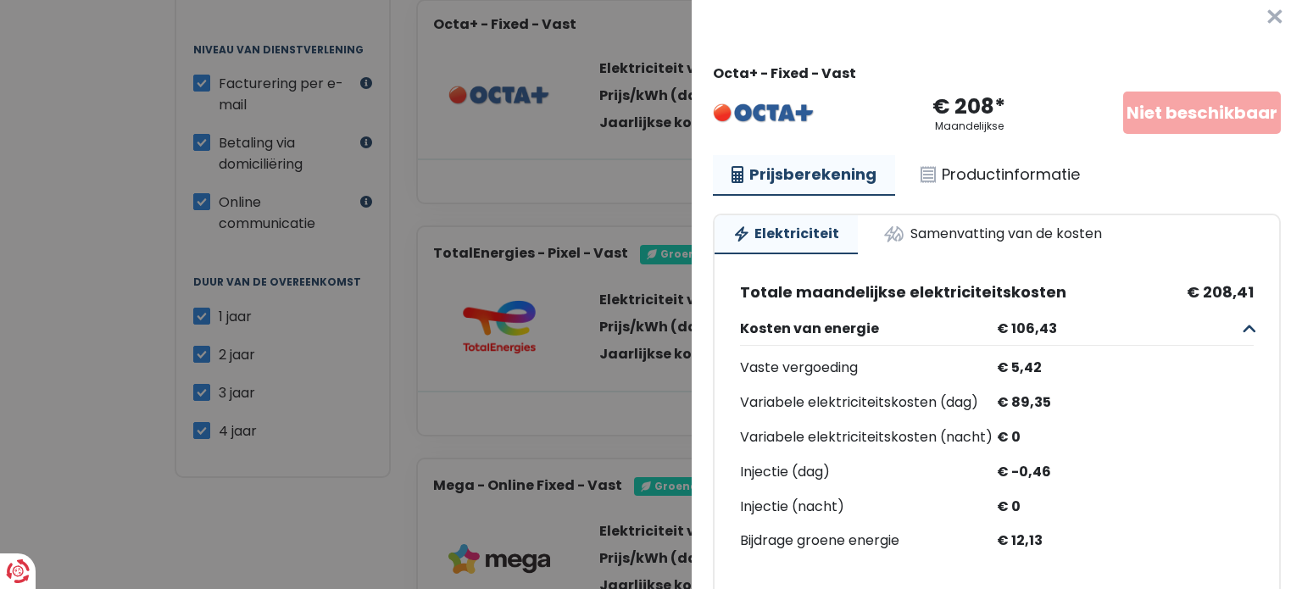
scroll to position [0, 0]
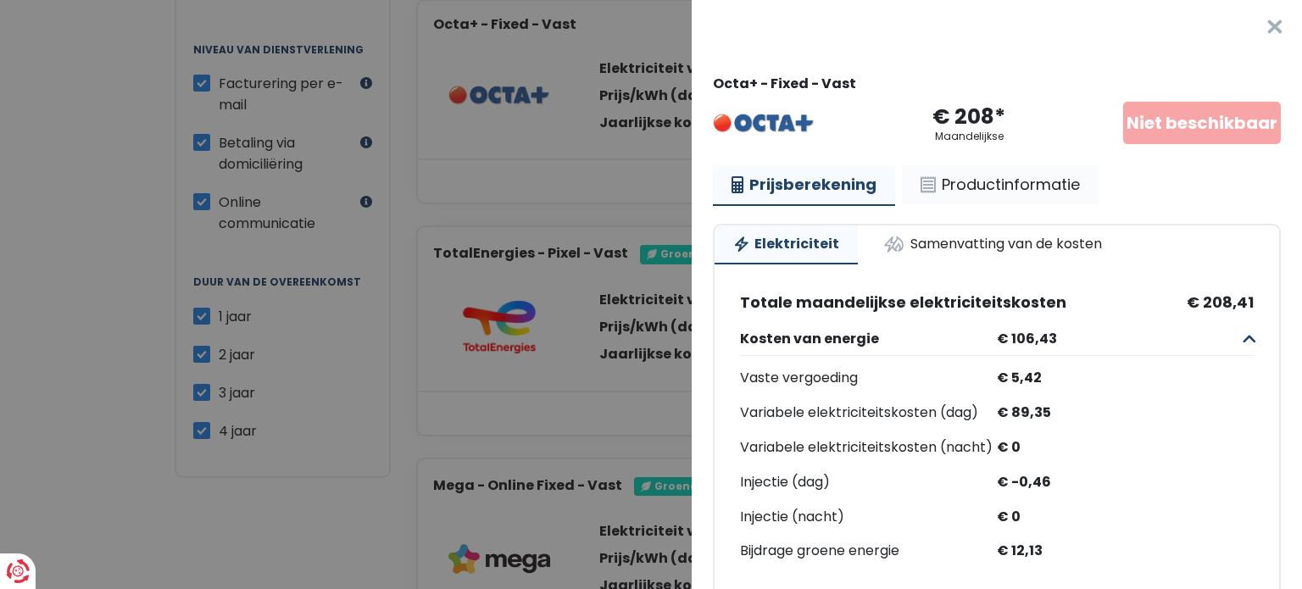
click at [1027, 169] on link "Productinformatie" at bounding box center [1000, 184] width 197 height 39
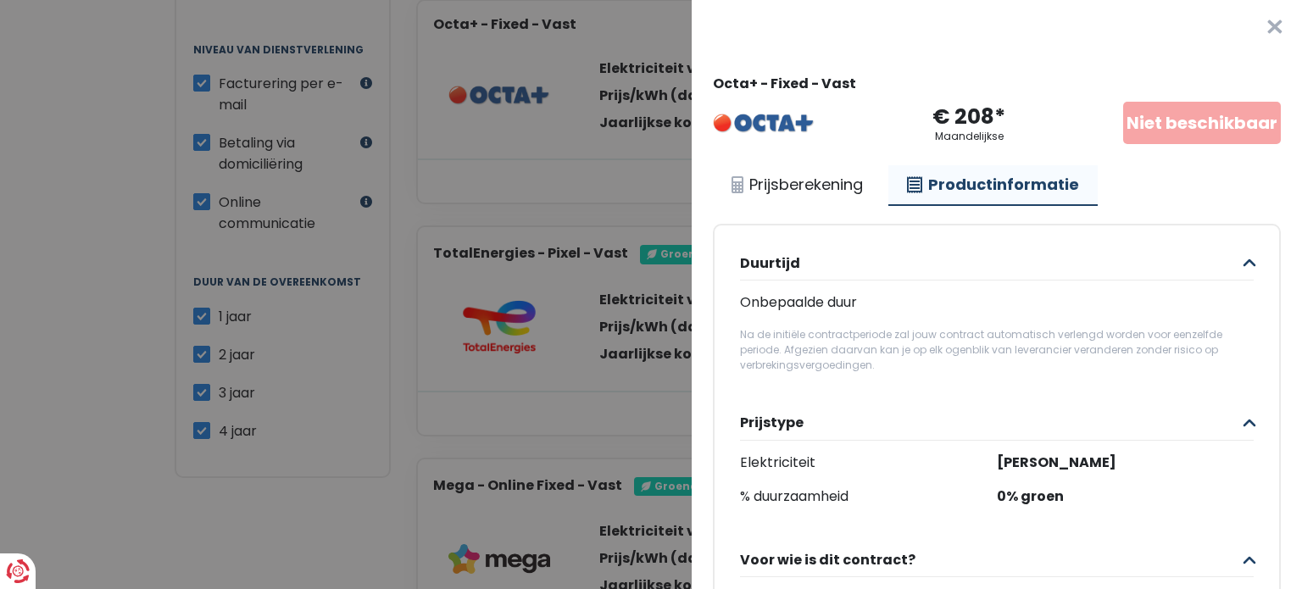
click at [1249, 17] on button "×" at bounding box center [1275, 27] width 54 height 54
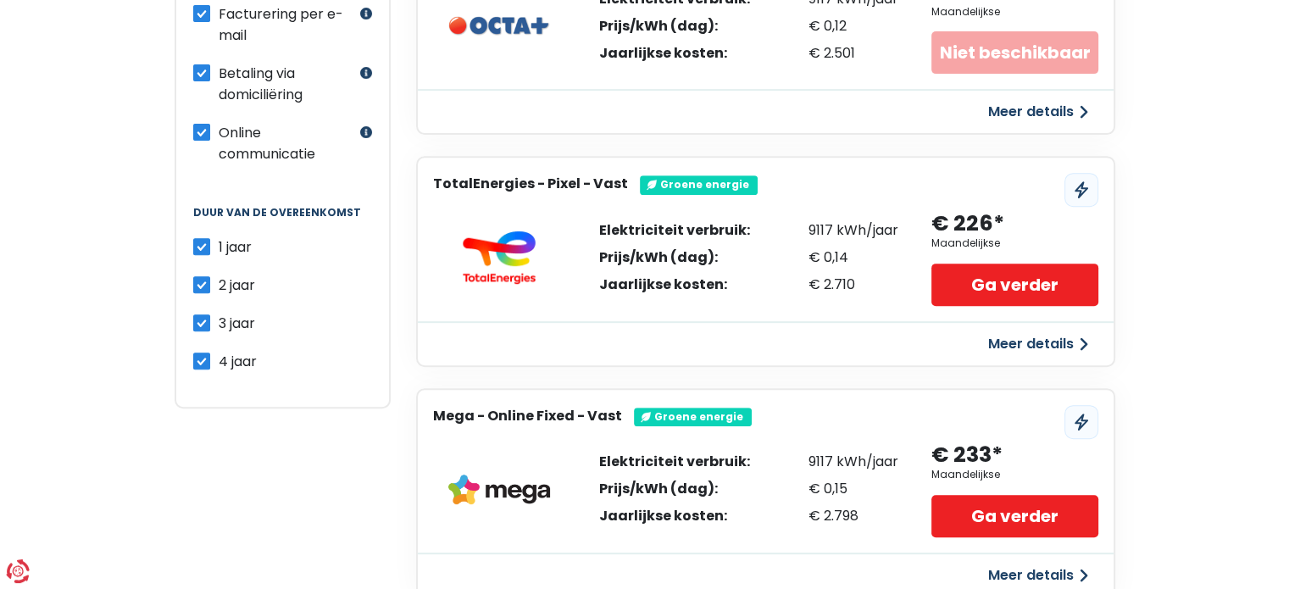
scroll to position [678, 0]
